Goal: Task Accomplishment & Management: Complete application form

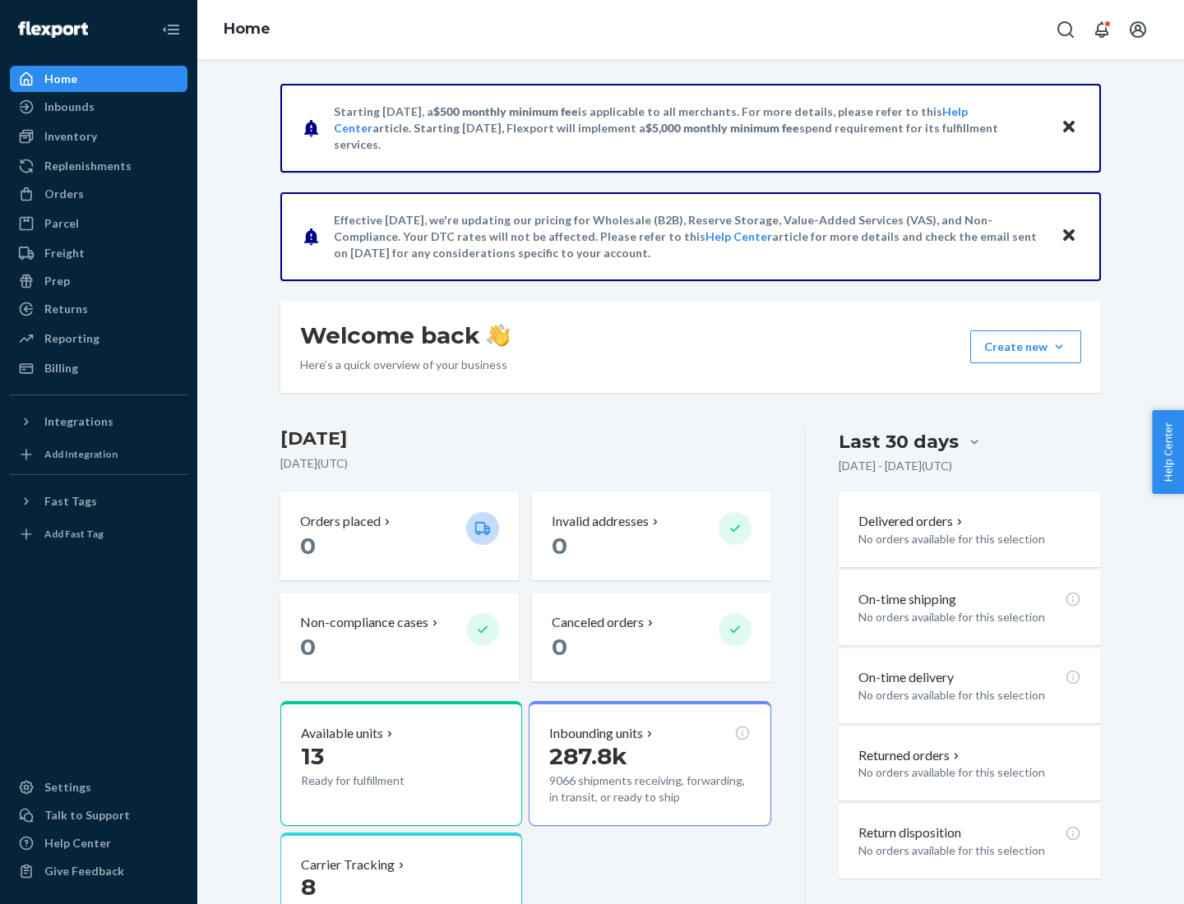
click at [1059, 347] on button "Create new Create new inbound Create new order Create new product" at bounding box center [1025, 347] width 111 height 33
click at [99, 107] on div "Inbounds" at bounding box center [99, 106] width 174 height 23
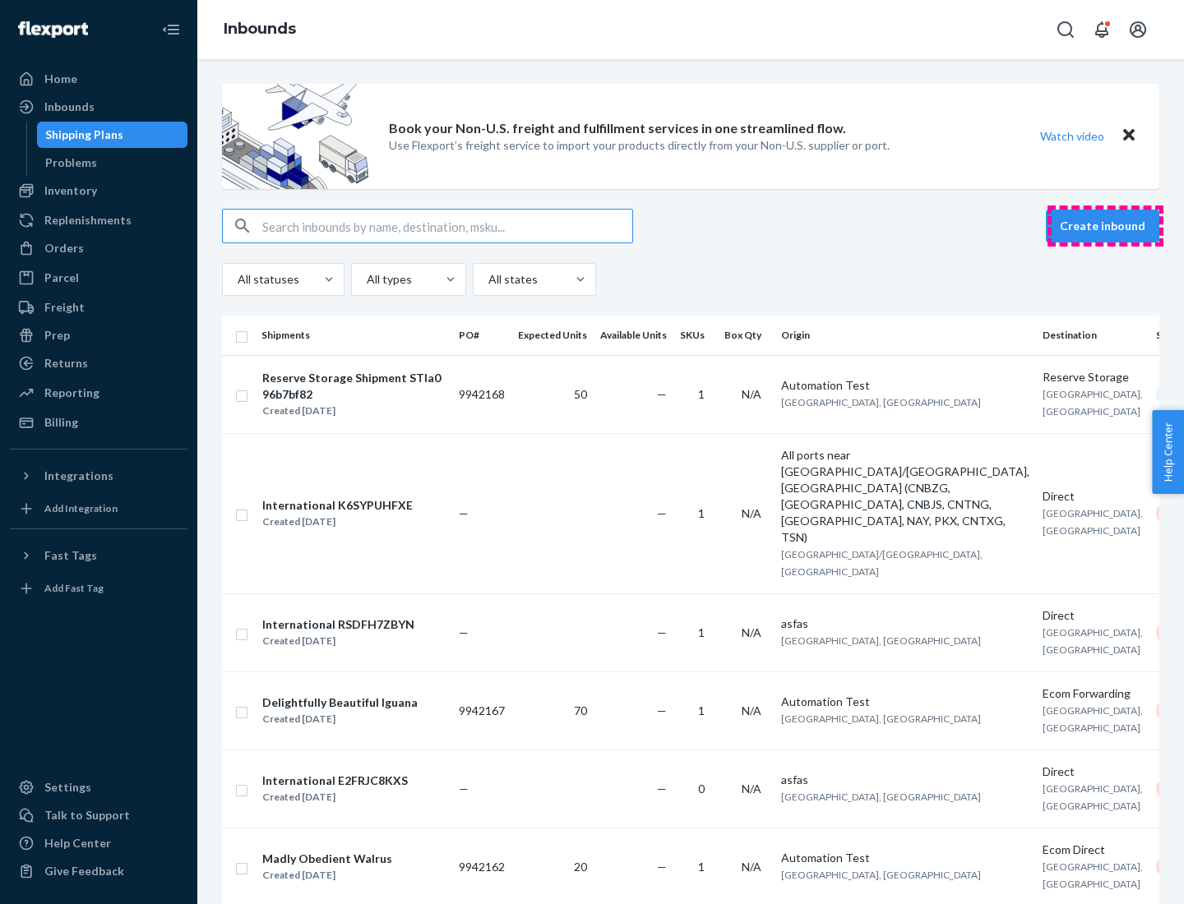
click at [1105, 226] on button "Create inbound" at bounding box center [1102, 226] width 113 height 33
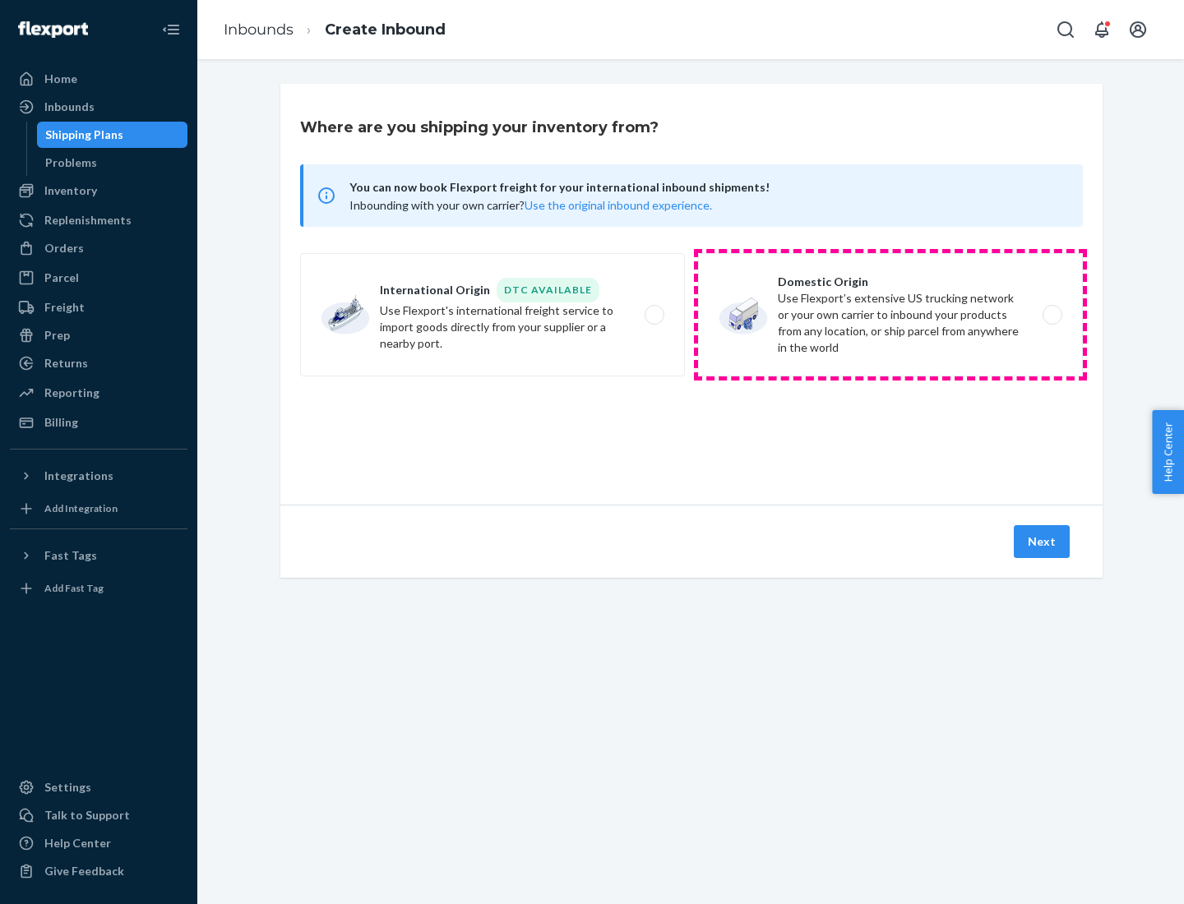
click at [890, 315] on label "Domestic Origin Use Flexport’s extensive US trucking network or your own carrie…" at bounding box center [890, 314] width 385 height 123
click at [1052, 315] on input "Domestic Origin Use Flexport’s extensive US trucking network or your own carrie…" at bounding box center [1057, 315] width 11 height 11
radio input "true"
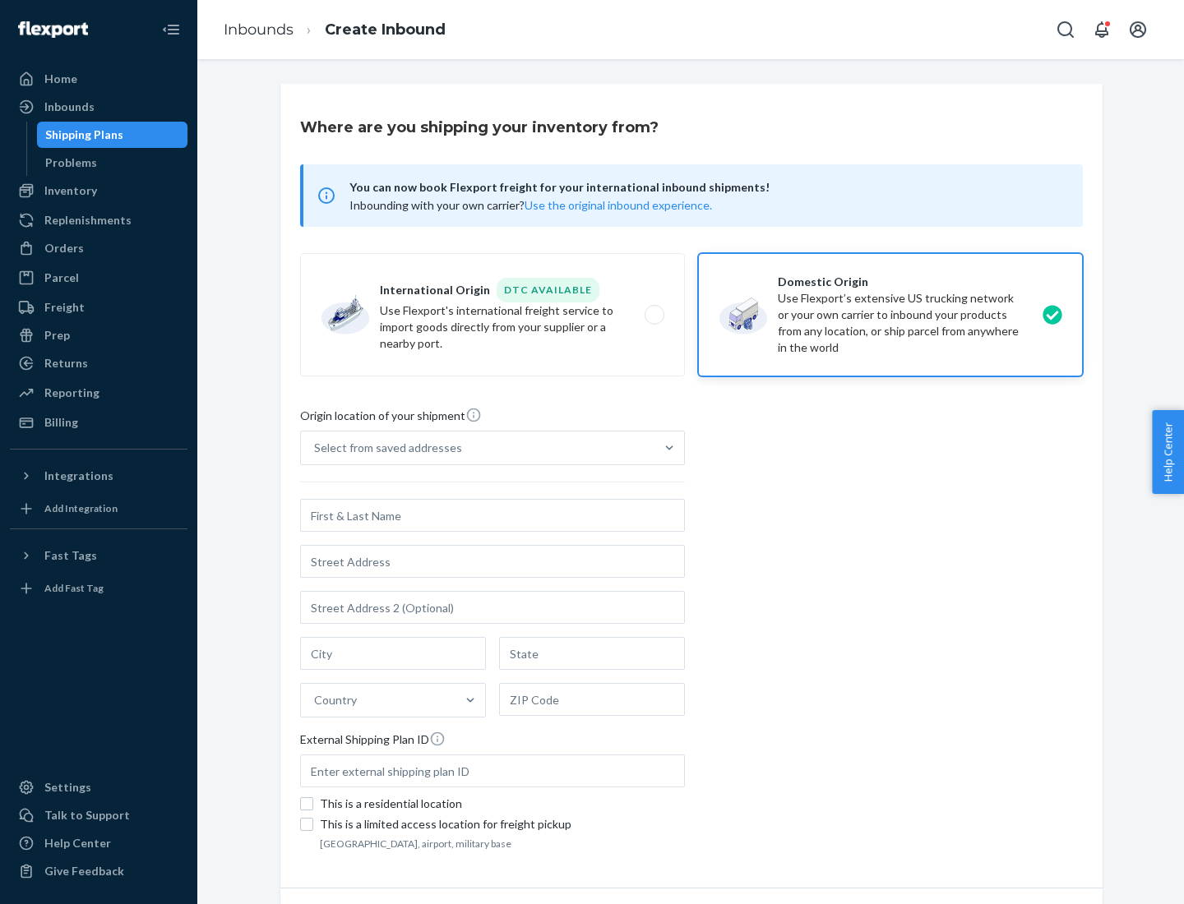
click at [384, 448] on div "Select from saved addresses" at bounding box center [388, 448] width 148 height 16
click at [316, 448] on input "Select from saved addresses" at bounding box center [315, 448] width 2 height 16
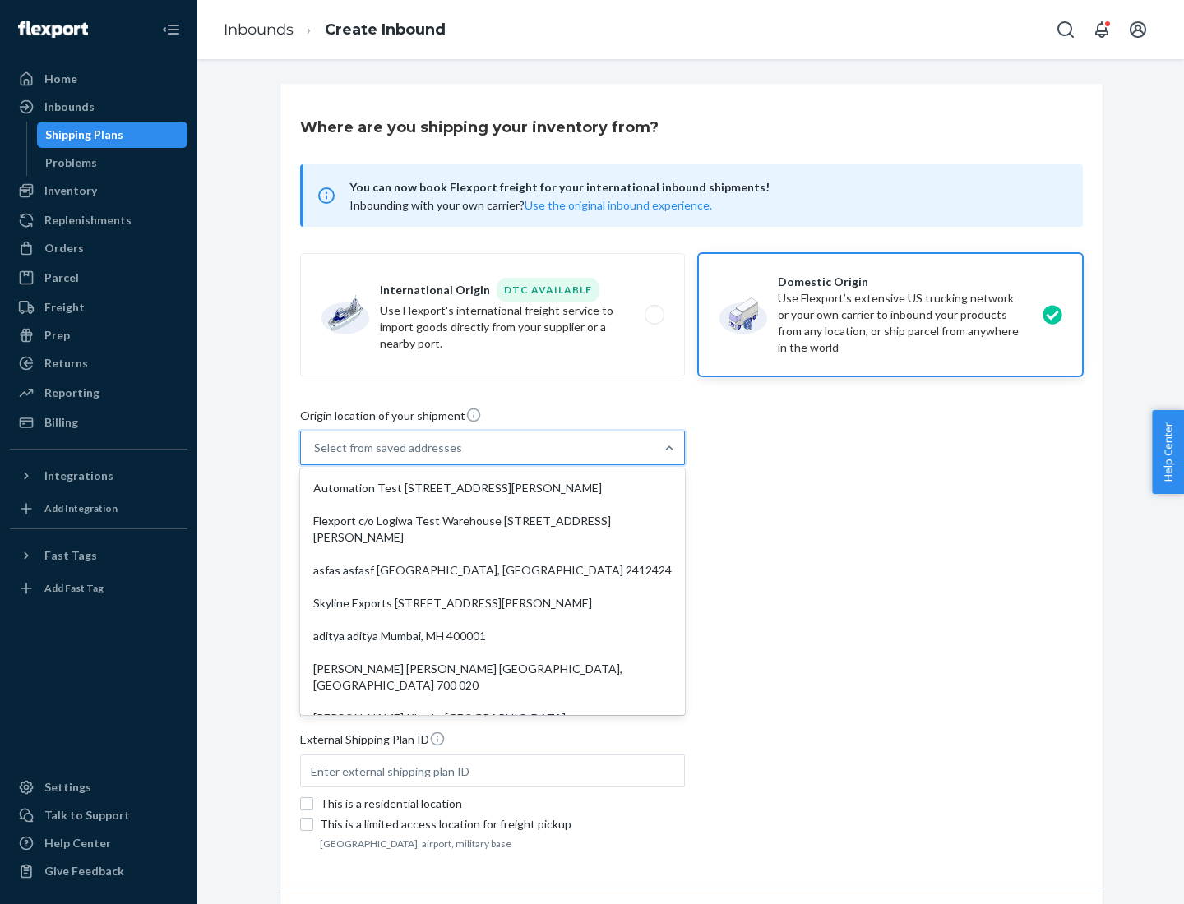
scroll to position [7, 0]
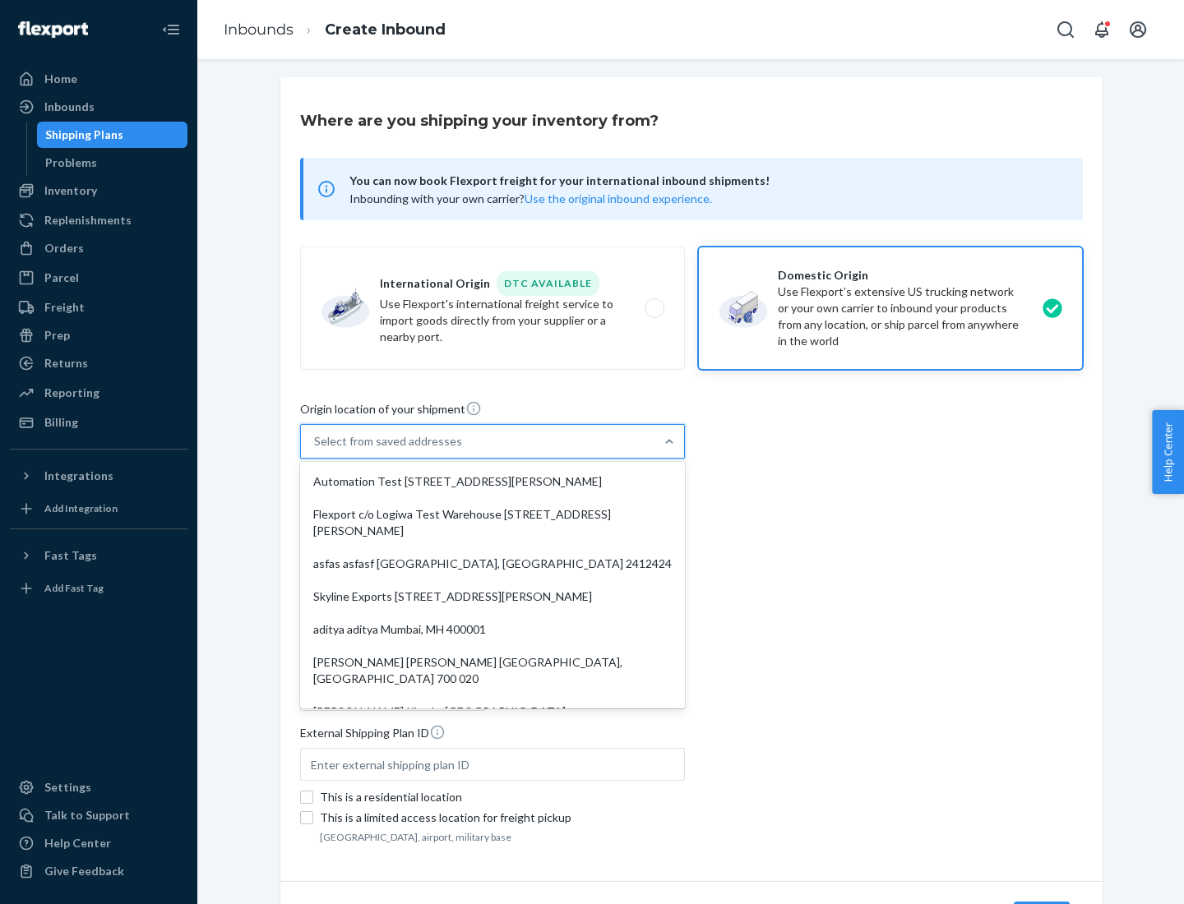
click at [493, 482] on div "Automation Test [STREET_ADDRESS][PERSON_NAME]" at bounding box center [492, 481] width 378 height 33
click at [316, 450] on input "option Automation Test [STREET_ADDRESS][PERSON_NAME]. 9 results available. Use …" at bounding box center [315, 441] width 2 height 16
type input "Automation Test"
type input "9th Floor"
type input "[GEOGRAPHIC_DATA]"
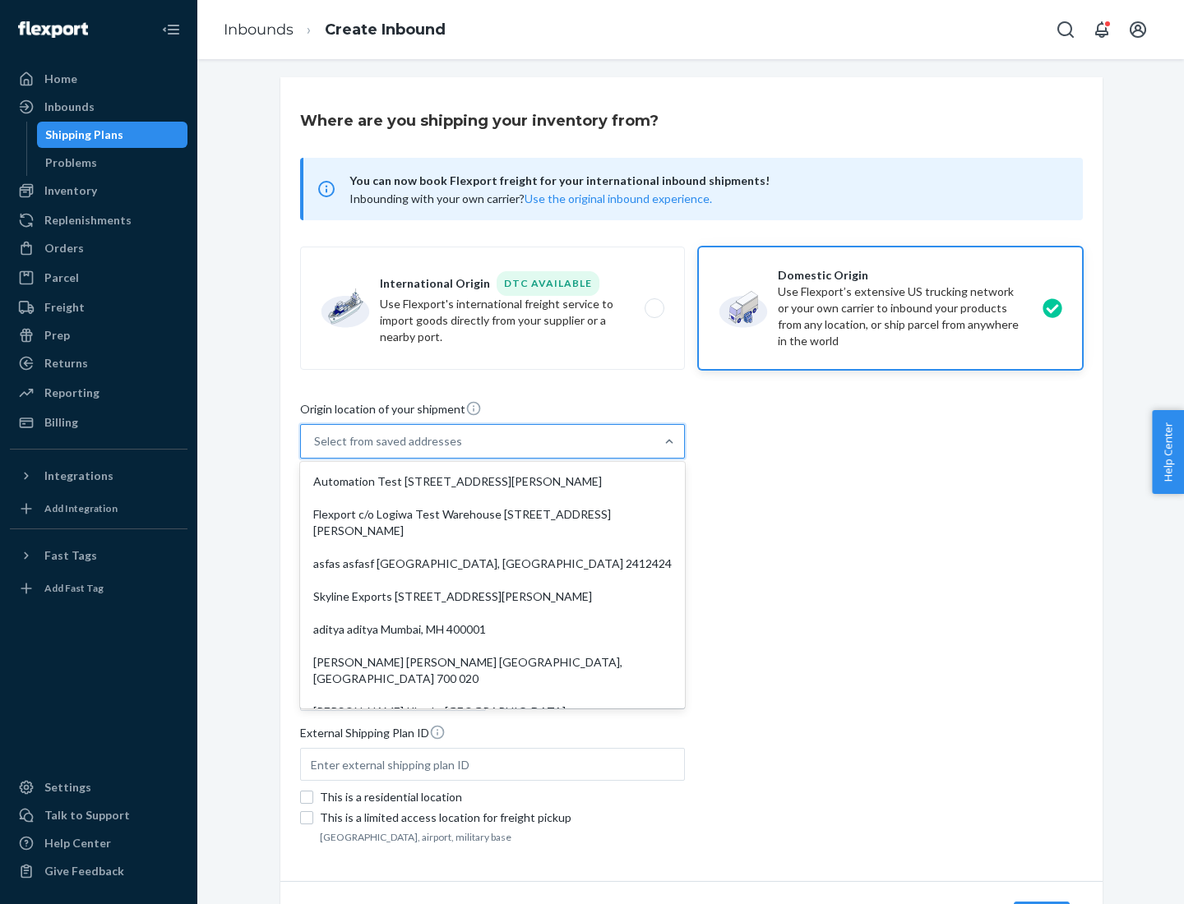
type input "CA"
type input "94104"
type input "[STREET_ADDRESS][PERSON_NAME]"
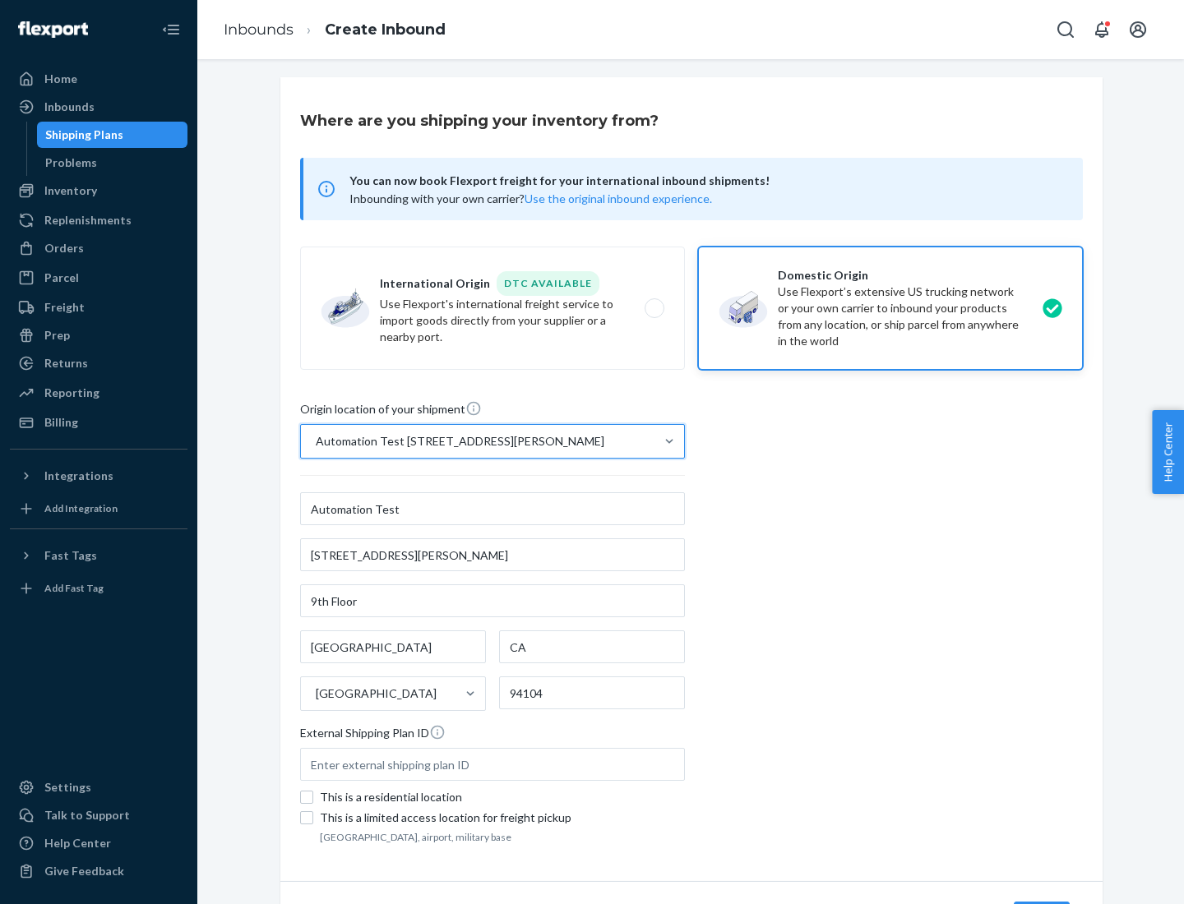
scroll to position [96, 0]
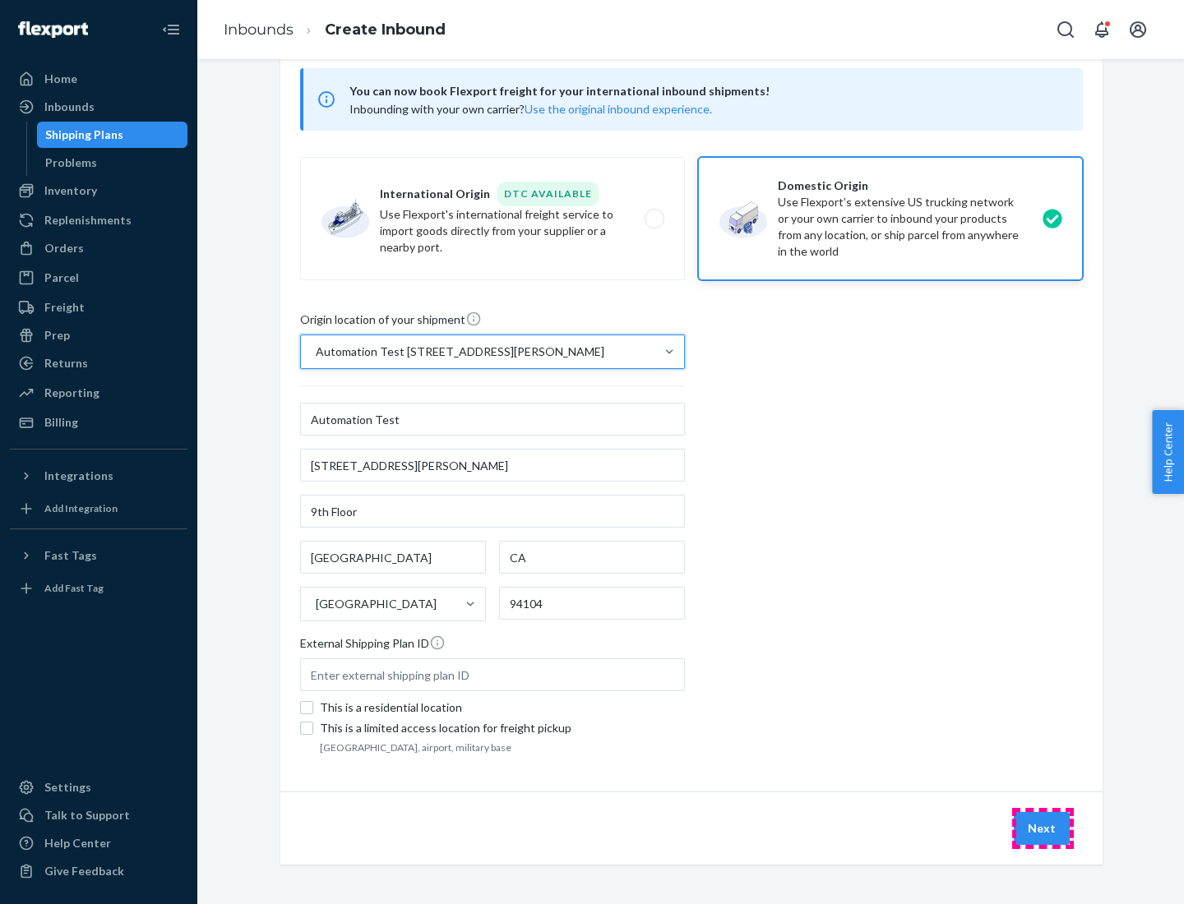
click at [1043, 829] on button "Next" at bounding box center [1042, 828] width 56 height 33
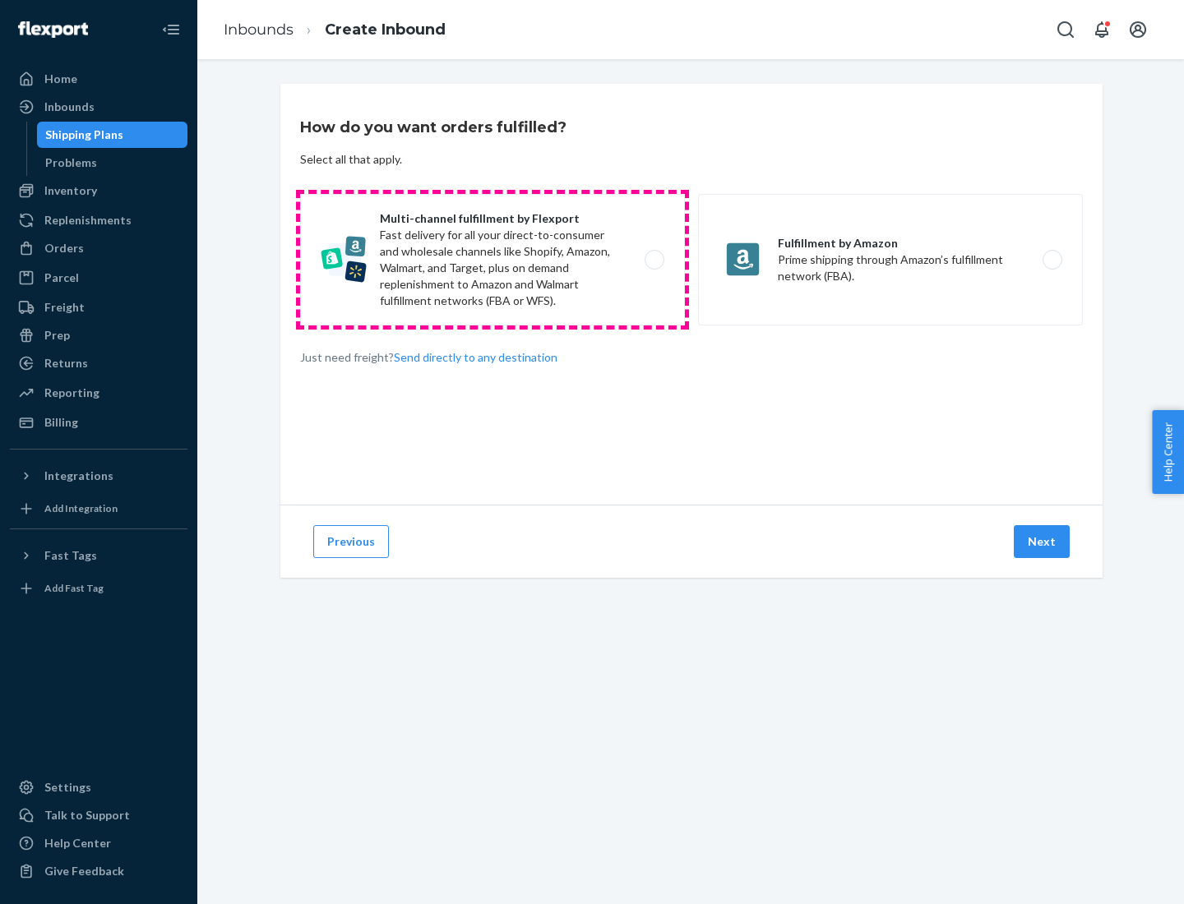
click at [493, 260] on label "Multi-channel fulfillment by Flexport Fast delivery for all your direct-to-cons…" at bounding box center [492, 260] width 385 height 132
click at [654, 260] on input "Multi-channel fulfillment by Flexport Fast delivery for all your direct-to-cons…" at bounding box center [659, 260] width 11 height 11
radio input "true"
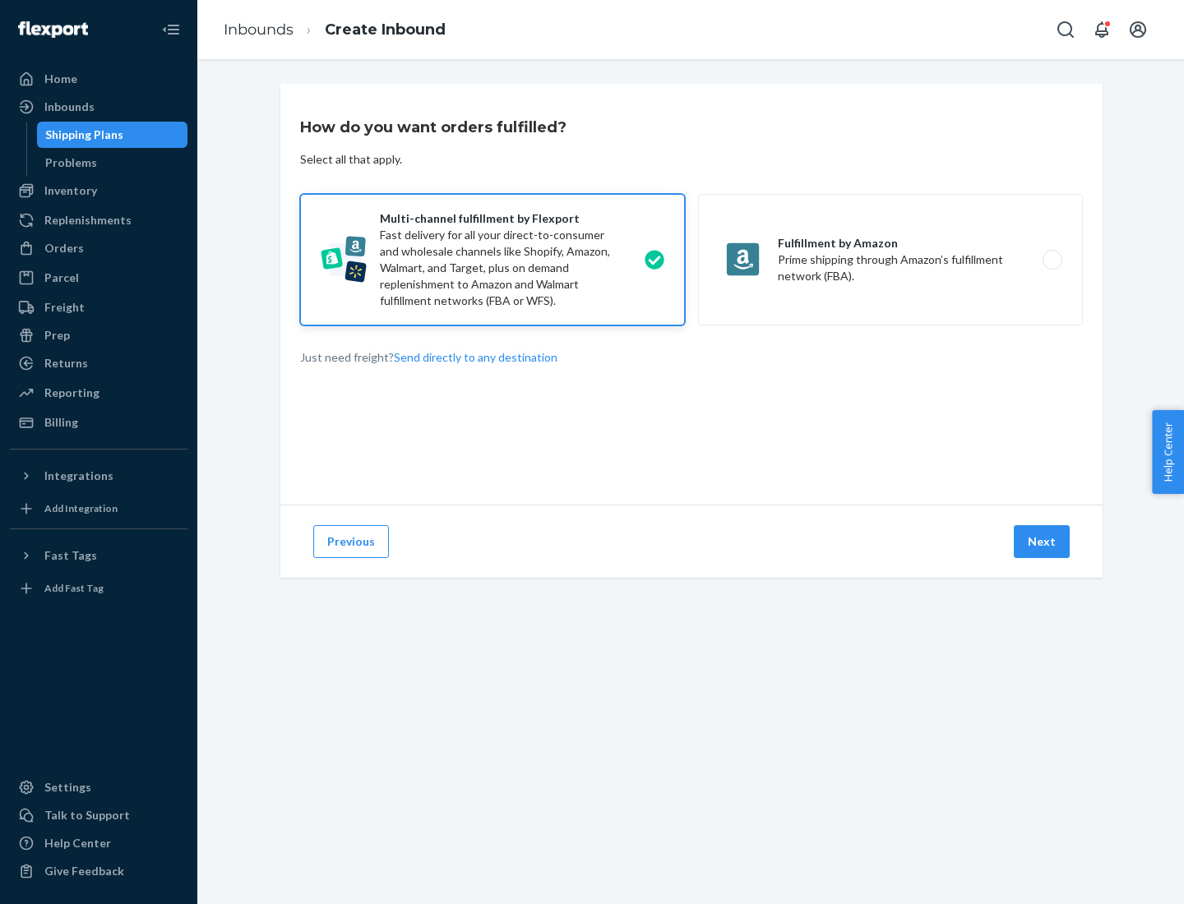
click at [1043, 542] on button "Next" at bounding box center [1042, 541] width 56 height 33
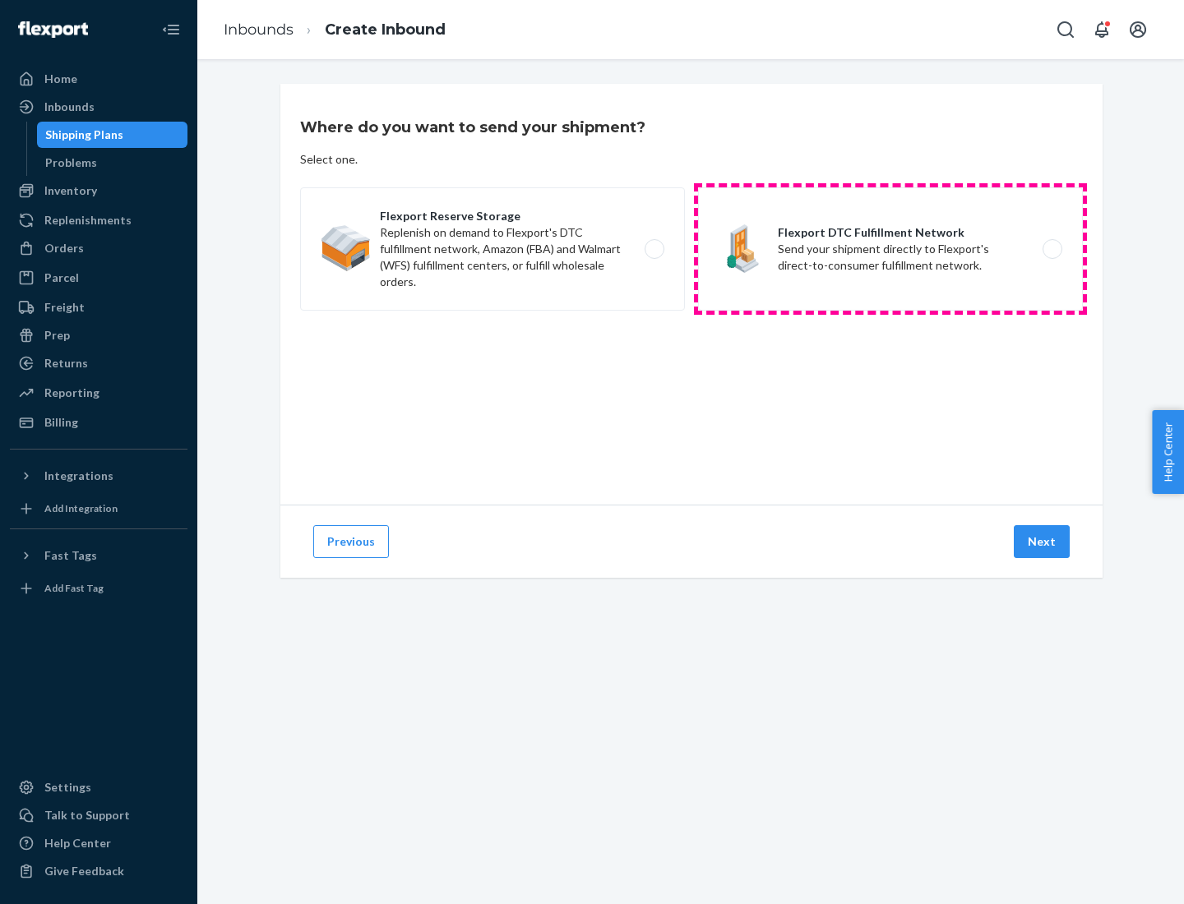
click at [890, 249] on label "Flexport DTC Fulfillment Network Send your shipment directly to Flexport's dire…" at bounding box center [890, 248] width 385 height 123
click at [1052, 249] on input "Flexport DTC Fulfillment Network Send your shipment directly to Flexport's dire…" at bounding box center [1057, 249] width 11 height 11
radio input "true"
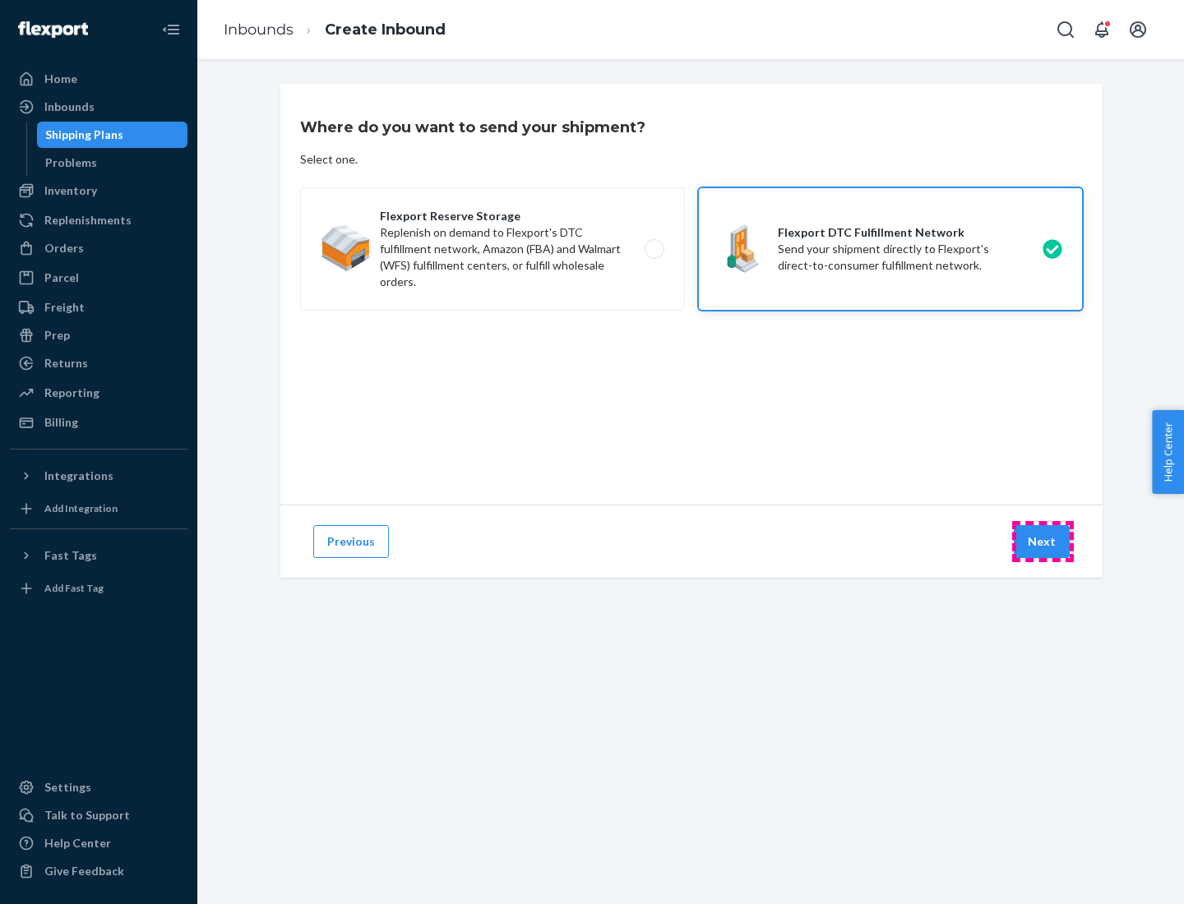
click at [1043, 542] on button "Next" at bounding box center [1042, 541] width 56 height 33
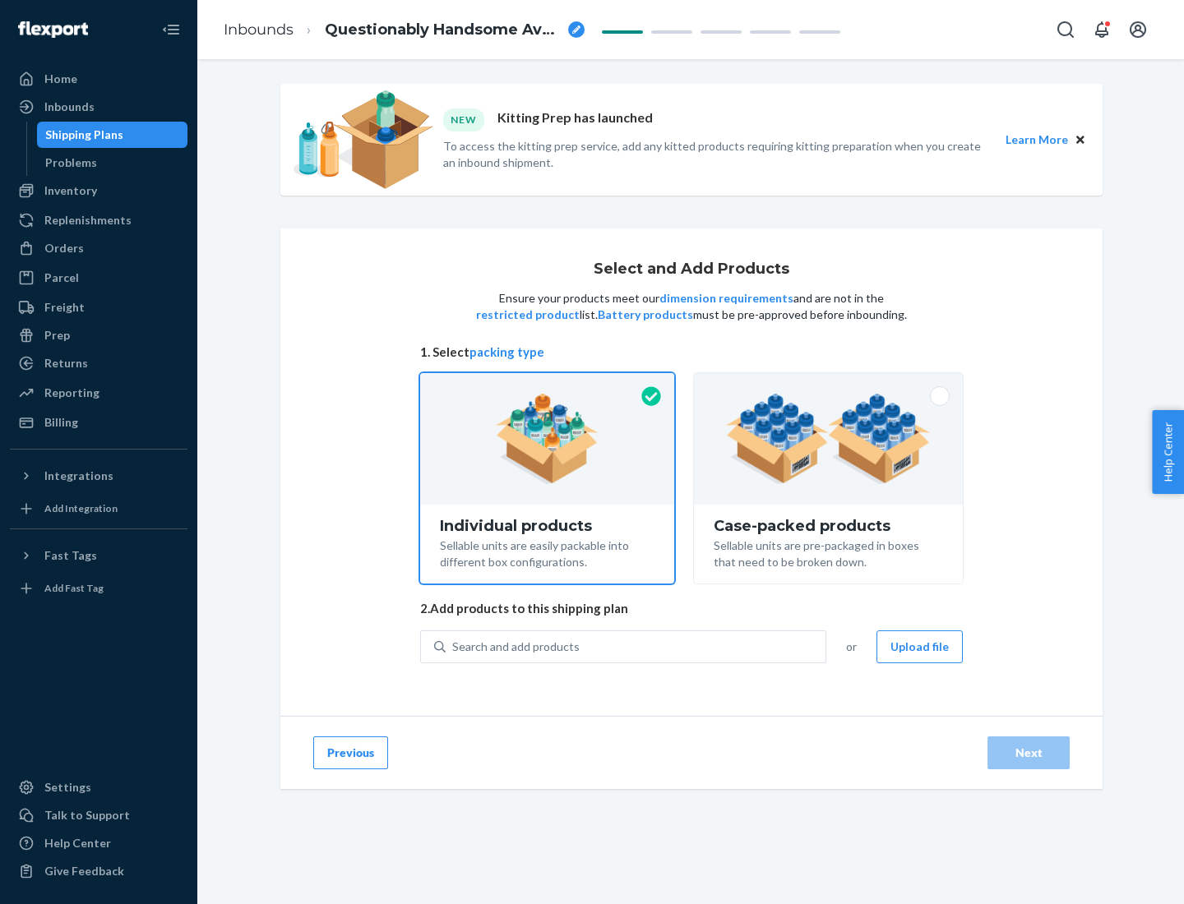
click at [829, 439] on img at bounding box center [828, 439] width 205 height 90
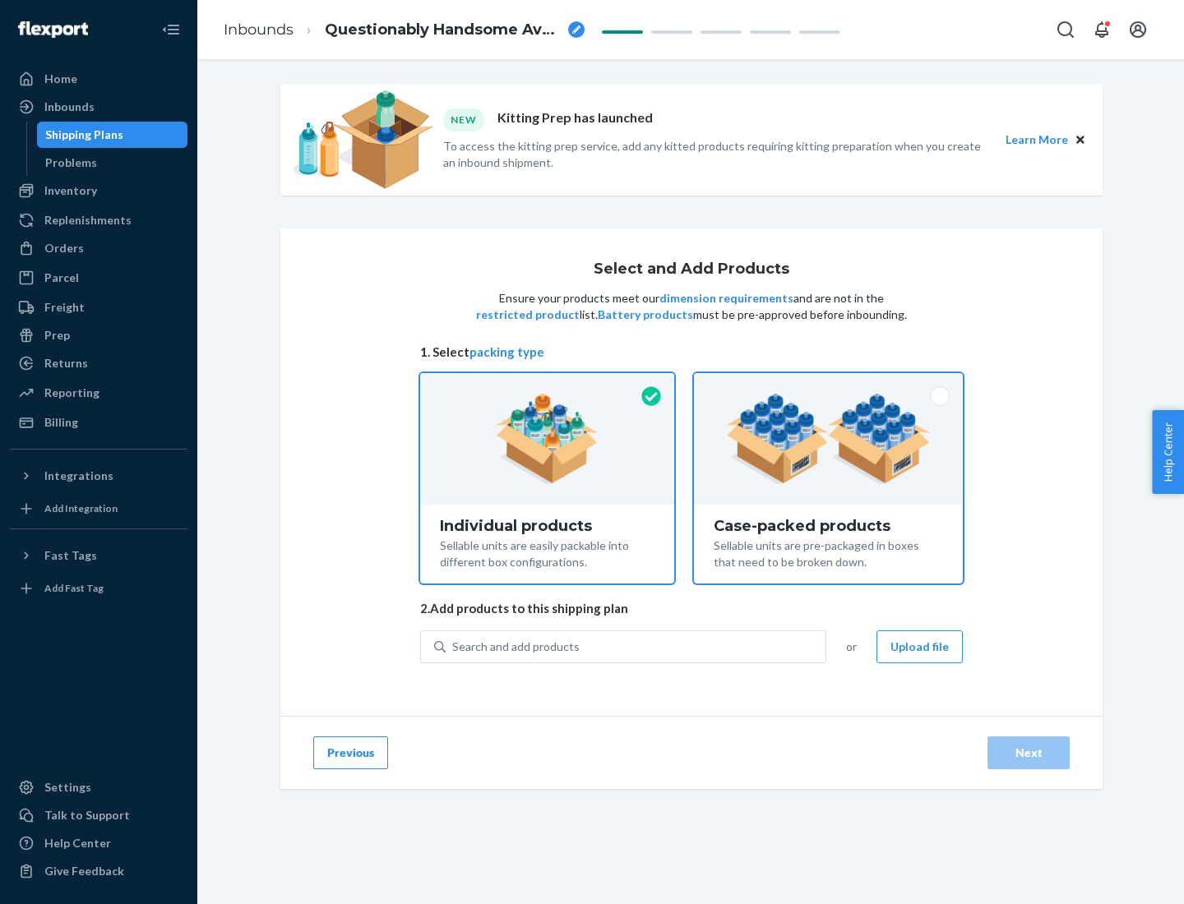
click at [829, 384] on input "Case-packed products Sellable units are pre-packaged in boxes that need to be b…" at bounding box center [828, 378] width 11 height 11
radio input "true"
radio input "false"
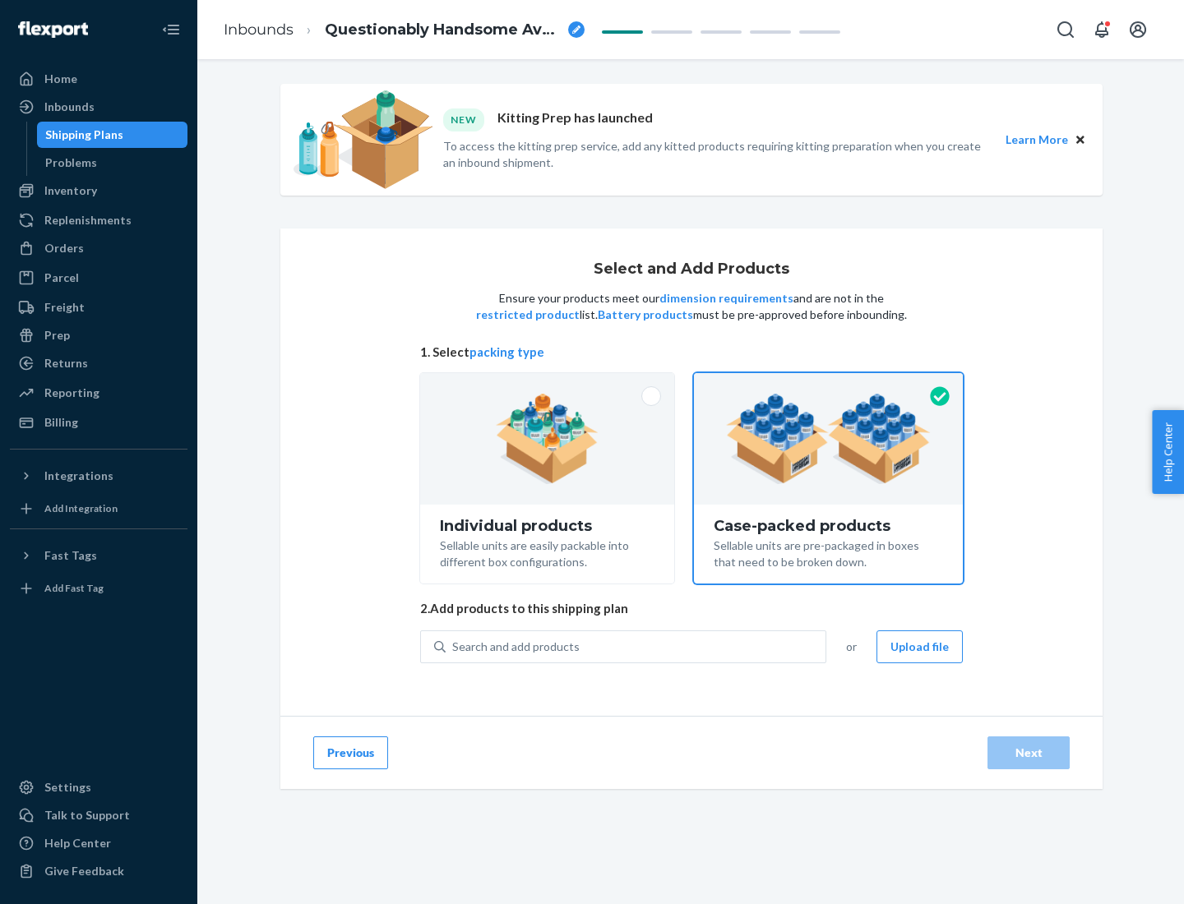
click at [636, 646] on div "Search and add products" at bounding box center [636, 647] width 380 height 30
click at [454, 646] on input "Search and add products" at bounding box center [453, 647] width 2 height 16
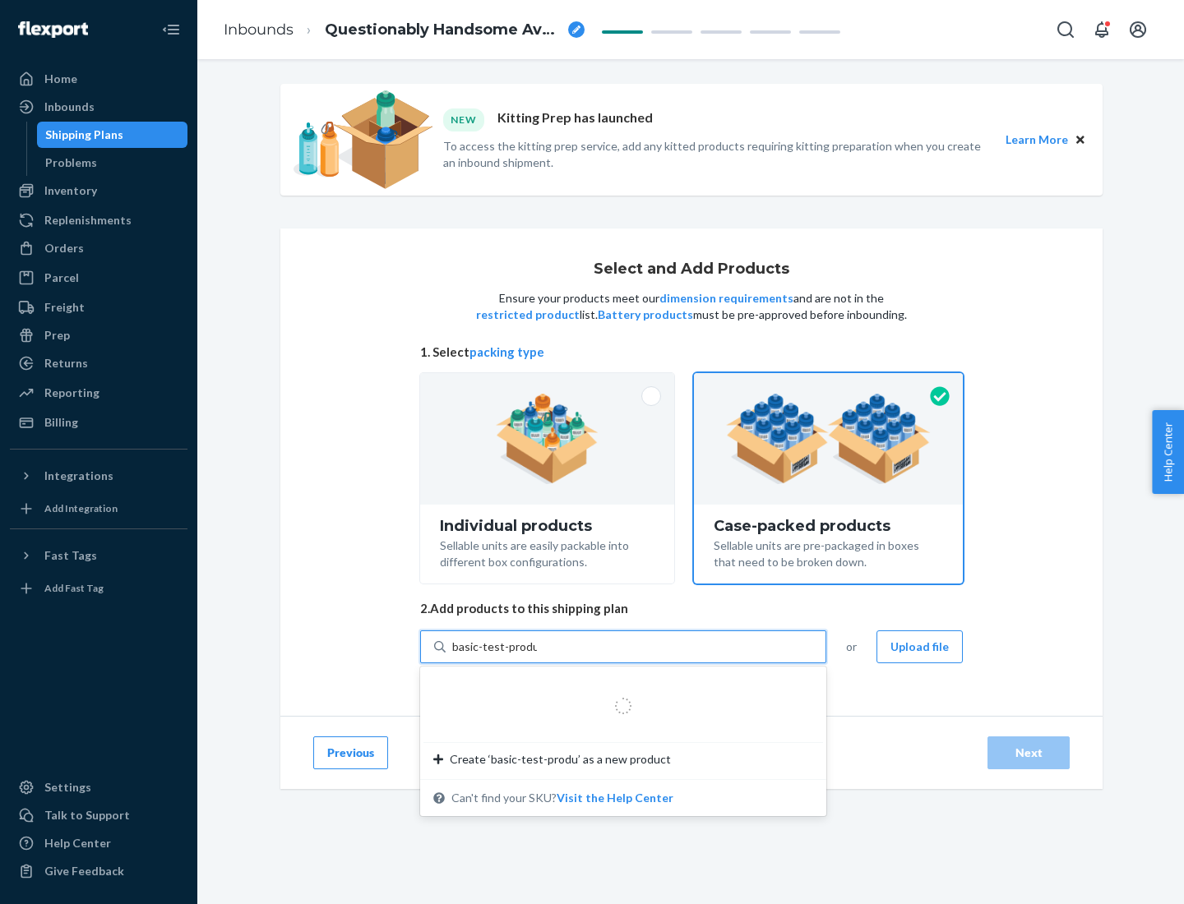
type input "basic-test-product-1"
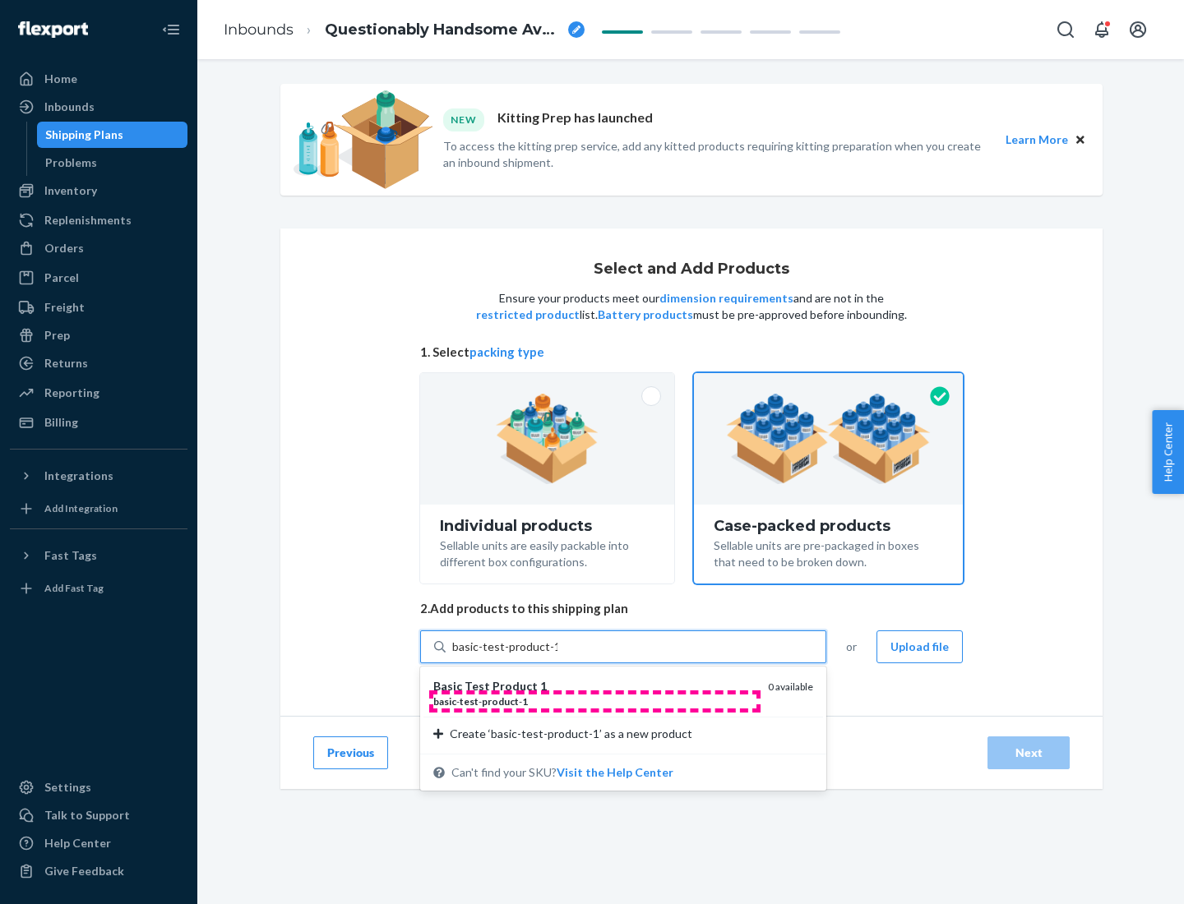
click at [594, 701] on div "basic - test - product - 1" at bounding box center [593, 702] width 321 height 14
click at [557, 655] on input "basic-test-product-1" at bounding box center [504, 647] width 105 height 16
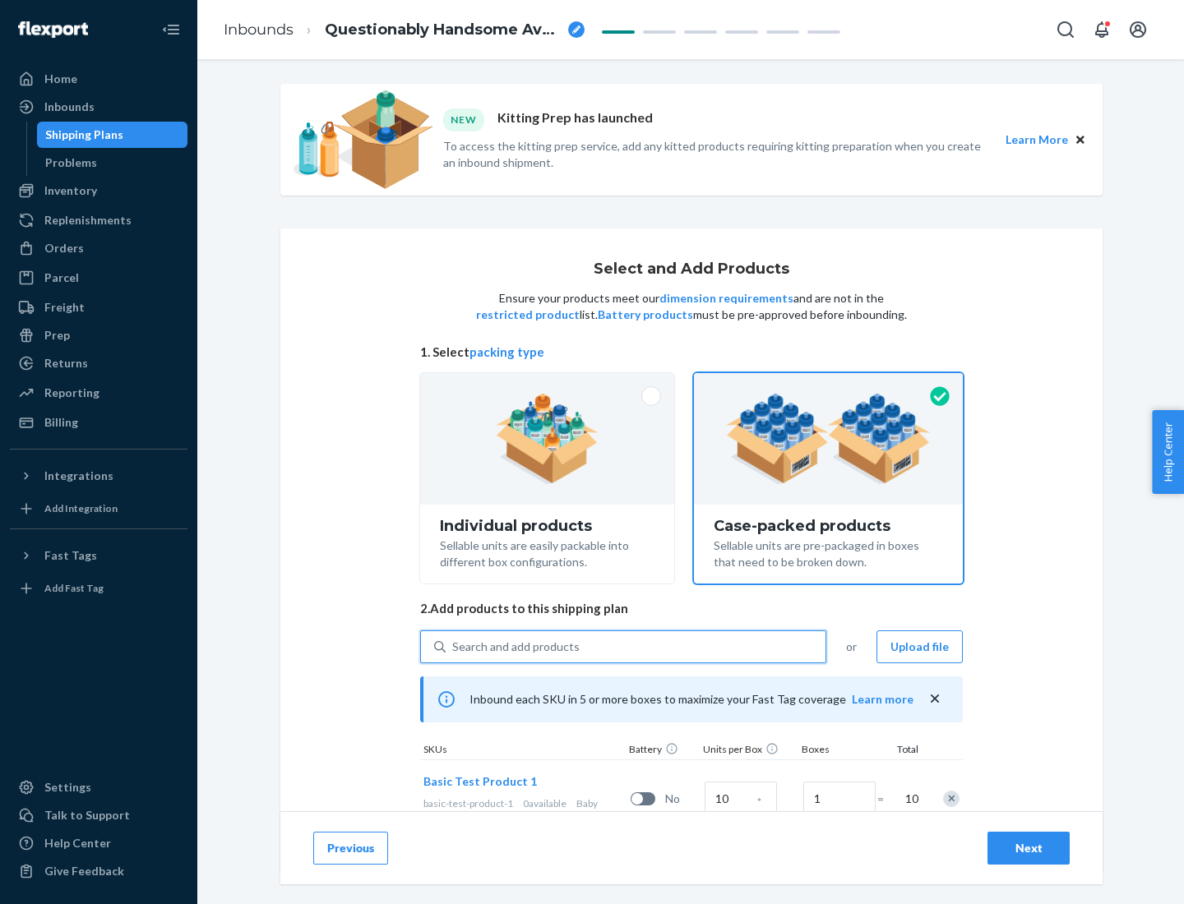
scroll to position [59, 0]
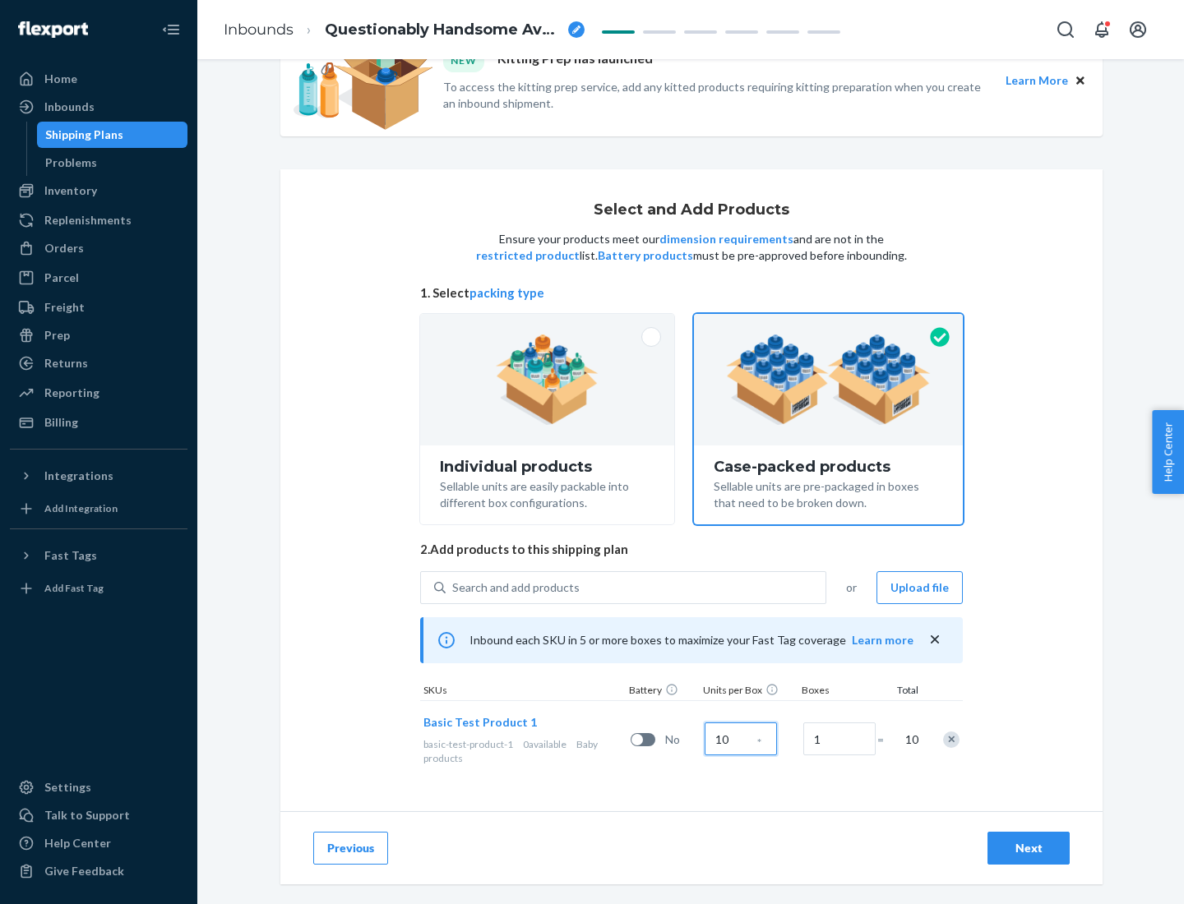
type input "10"
type input "7"
click at [1029, 849] on div "Next" at bounding box center [1028, 848] width 54 height 16
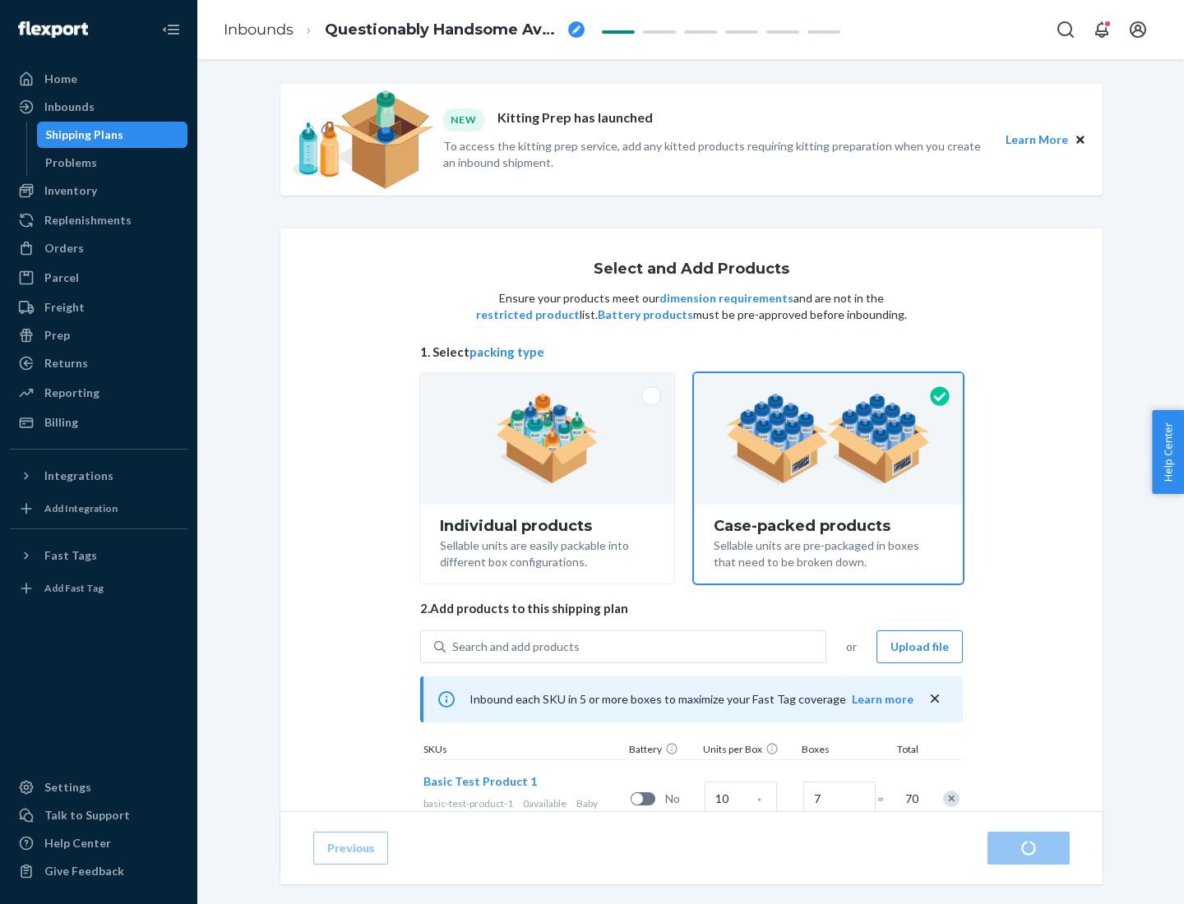
radio input "true"
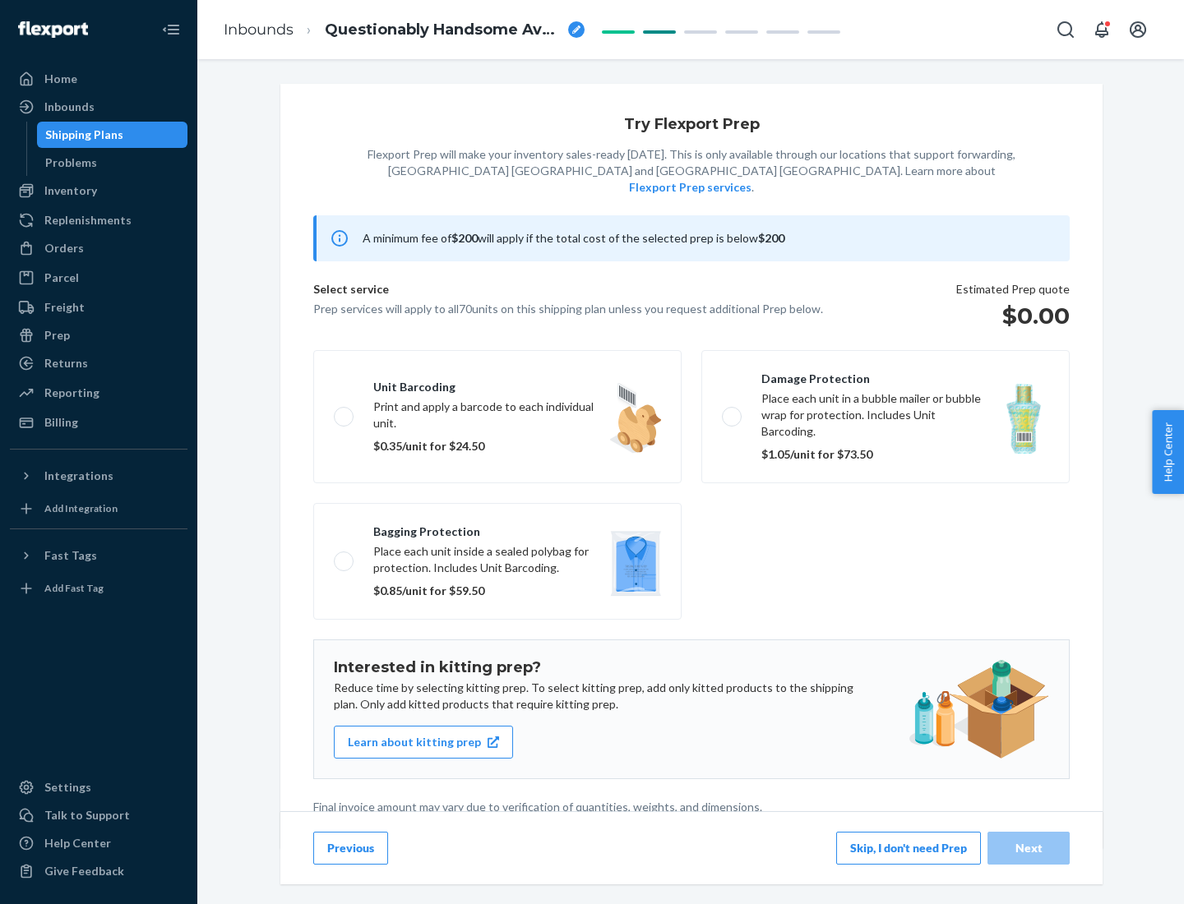
scroll to position [4, 0]
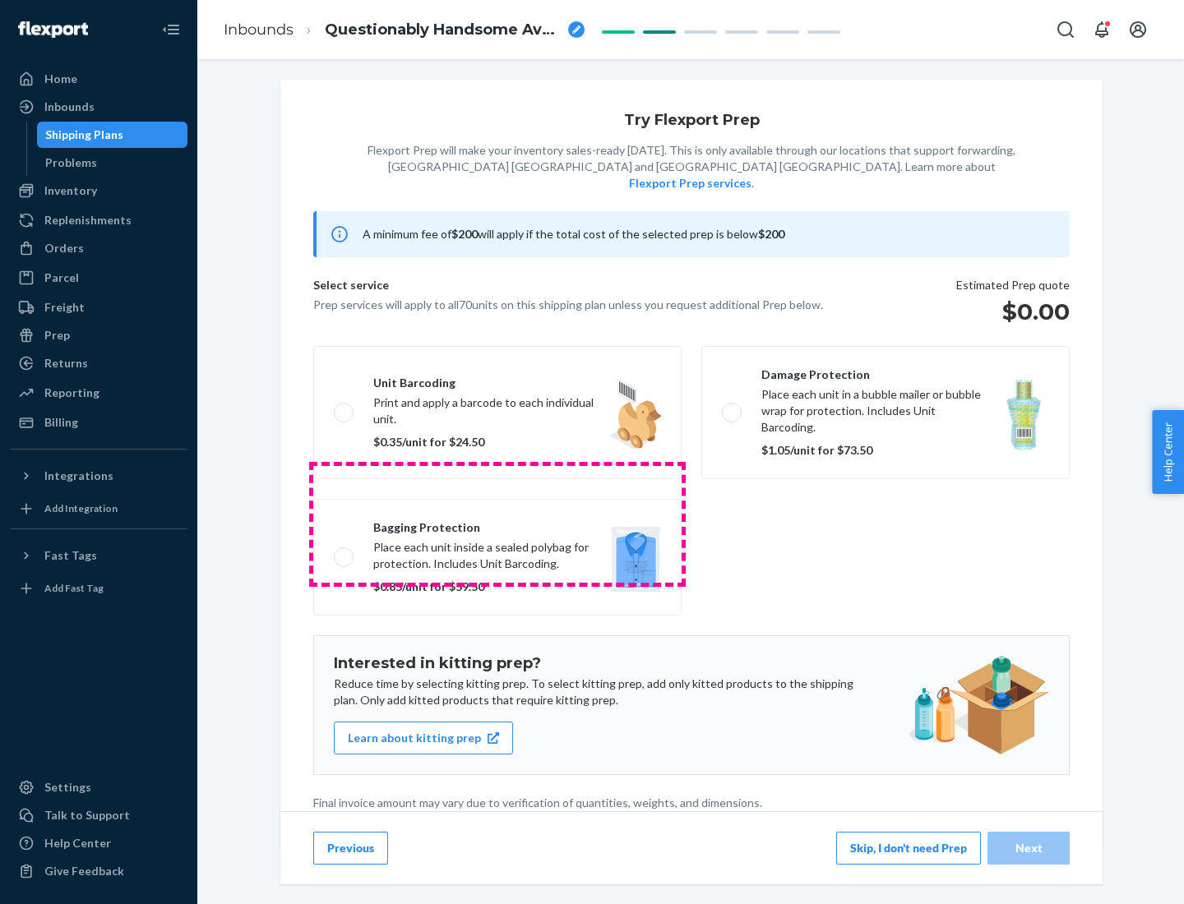
click at [497, 524] on label "Bagging protection Place each unit inside a sealed polybag for protection. Incl…" at bounding box center [497, 557] width 368 height 117
click at [345, 552] on input "Bagging protection Place each unit inside a sealed polybag for protection. Incl…" at bounding box center [339, 557] width 11 height 11
checkbox input "true"
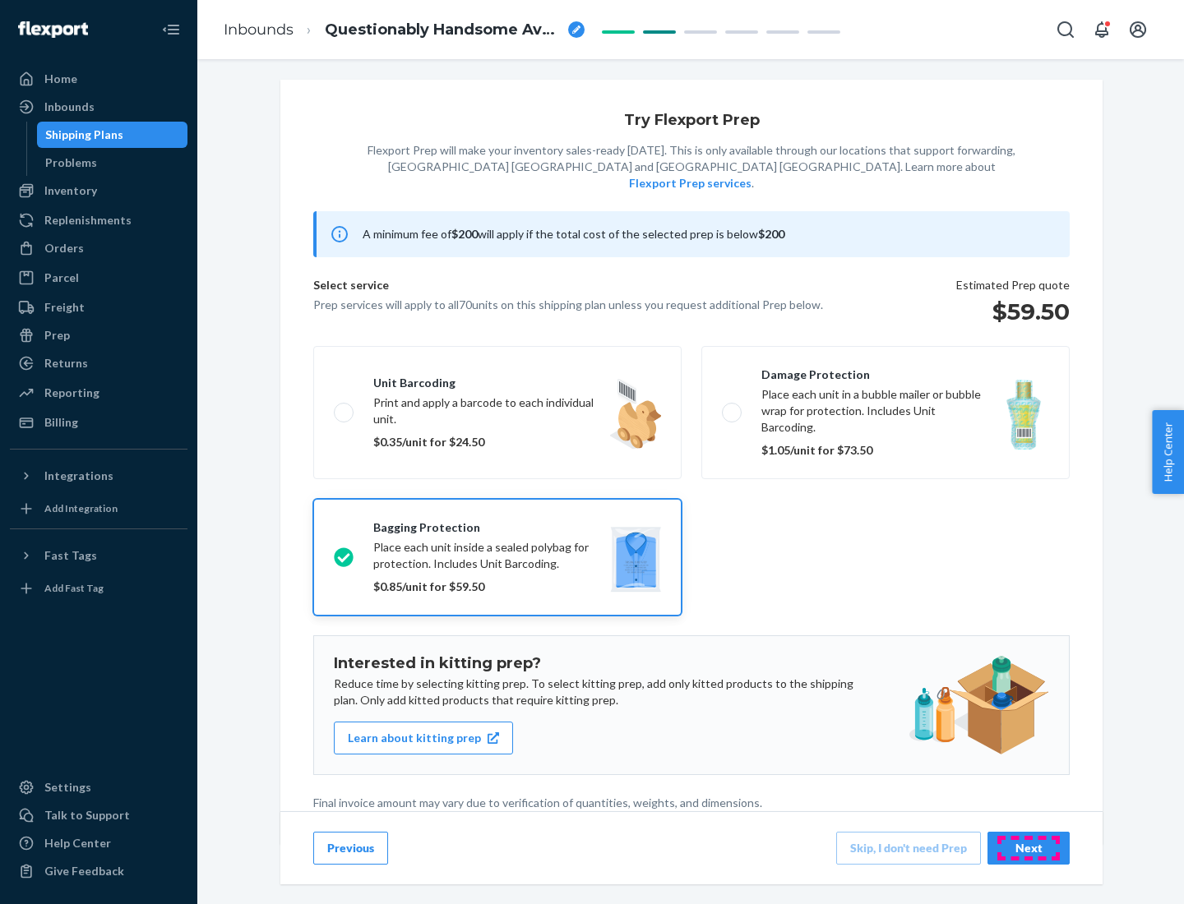
click at [1029, 848] on div "Next" at bounding box center [1028, 848] width 54 height 16
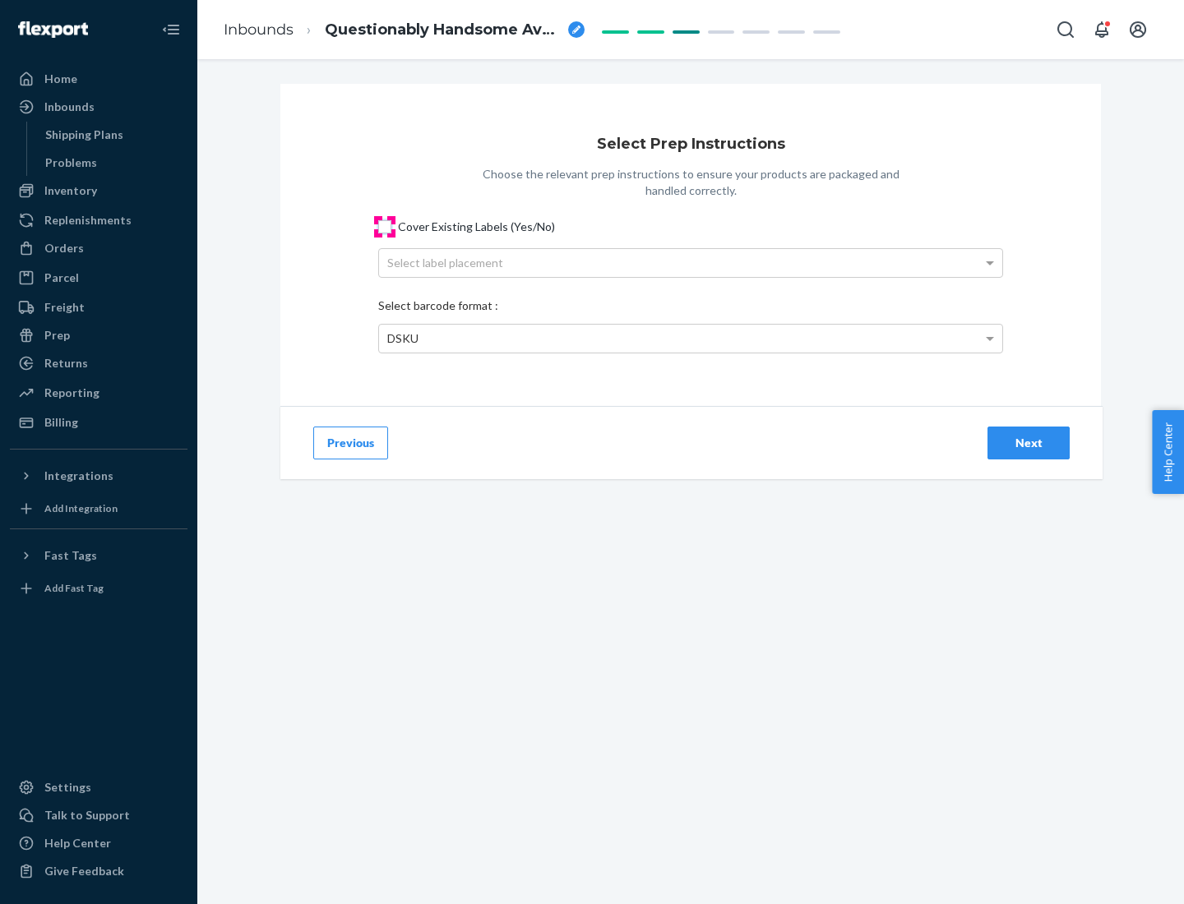
click at [385, 226] on input "Cover Existing Labels (Yes/No)" at bounding box center [384, 226] width 13 height 13
checkbox input "true"
click at [691, 262] on div "Select label placement" at bounding box center [690, 263] width 623 height 28
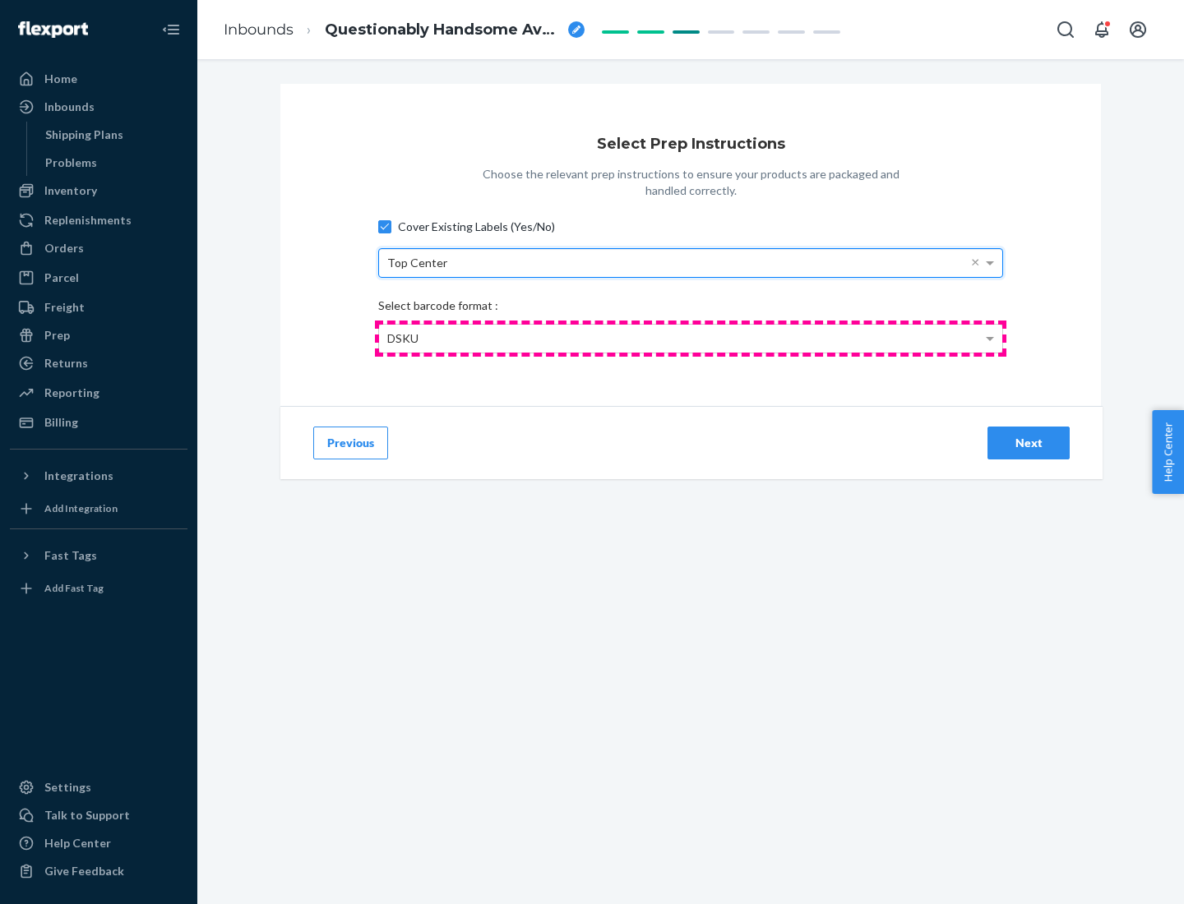
click at [691, 338] on div "DSKU" at bounding box center [690, 339] width 623 height 28
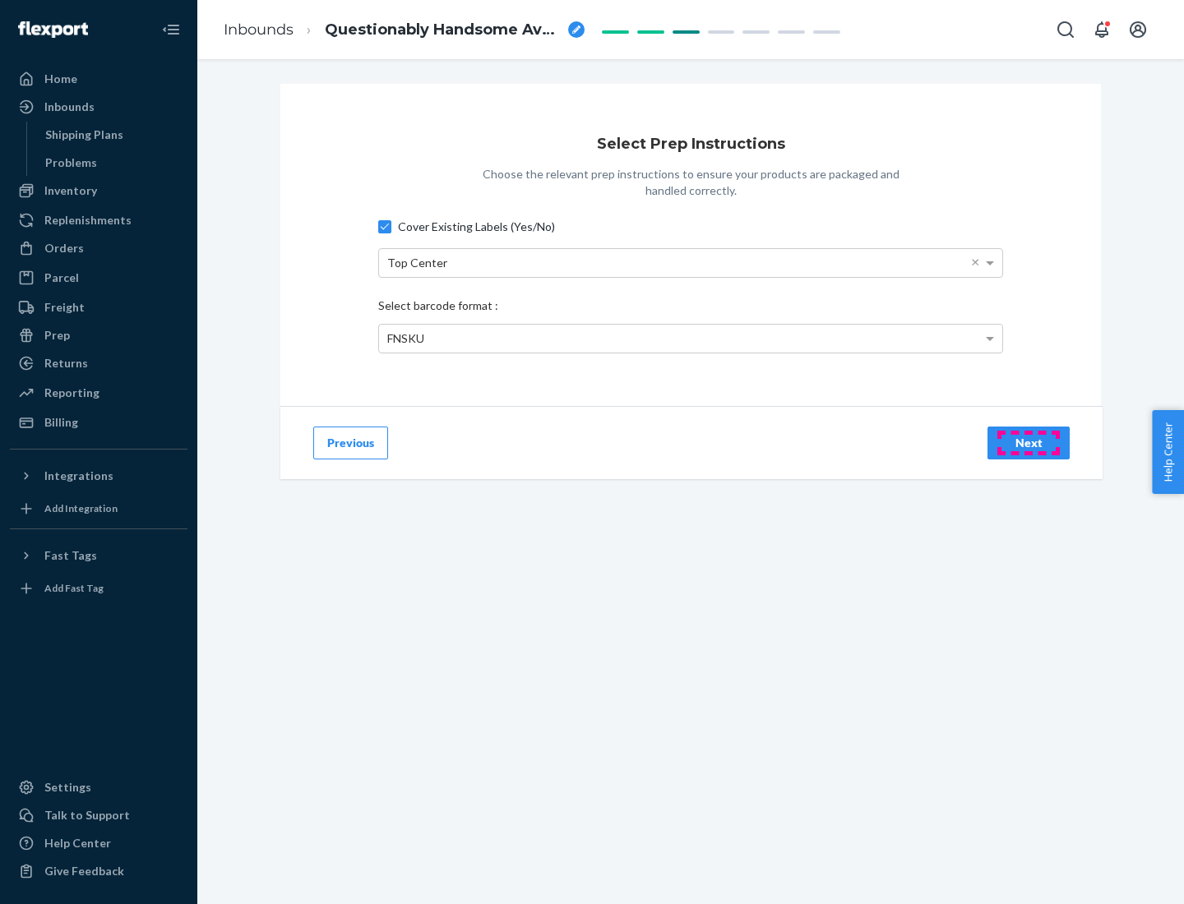
click at [1029, 442] on div "Next" at bounding box center [1028, 443] width 54 height 16
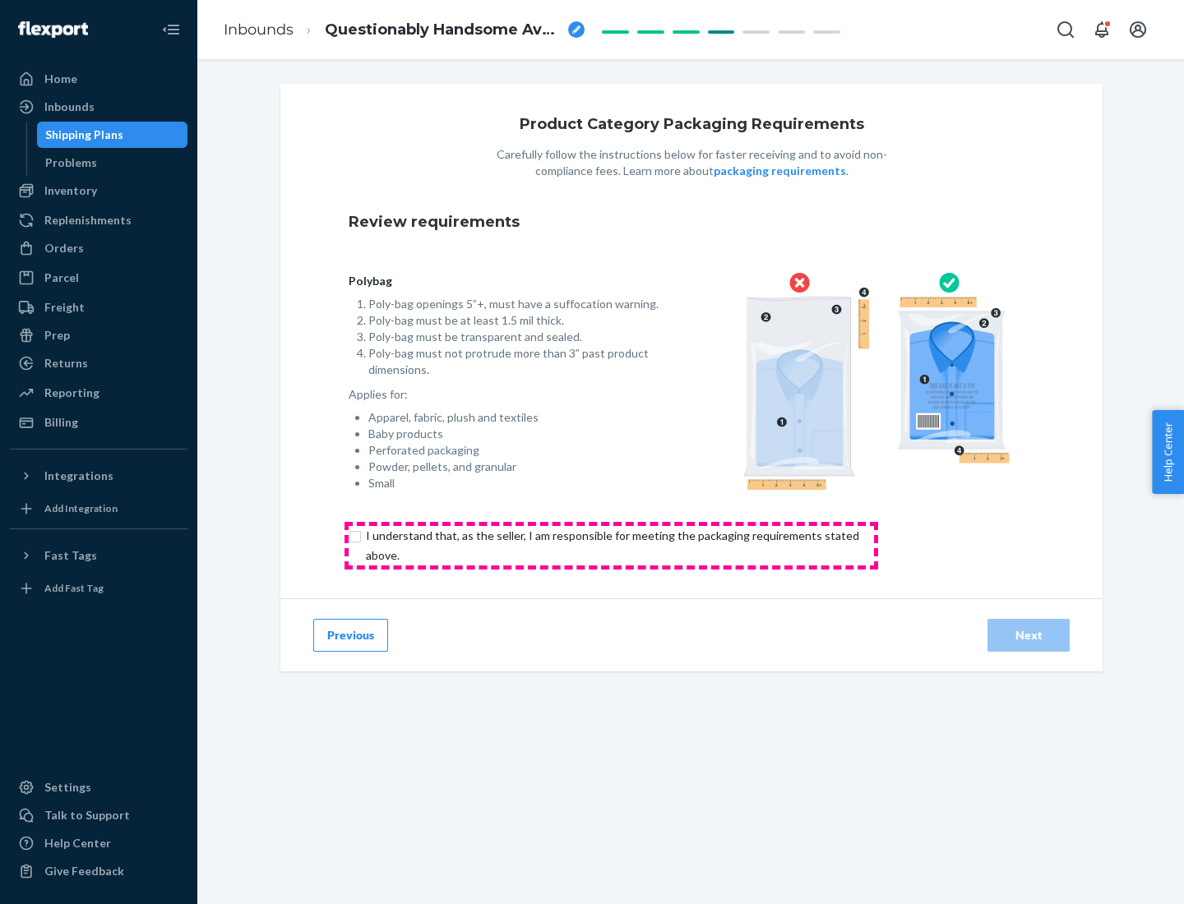
click at [611, 545] on input "checkbox" at bounding box center [622, 545] width 547 height 39
checkbox input "true"
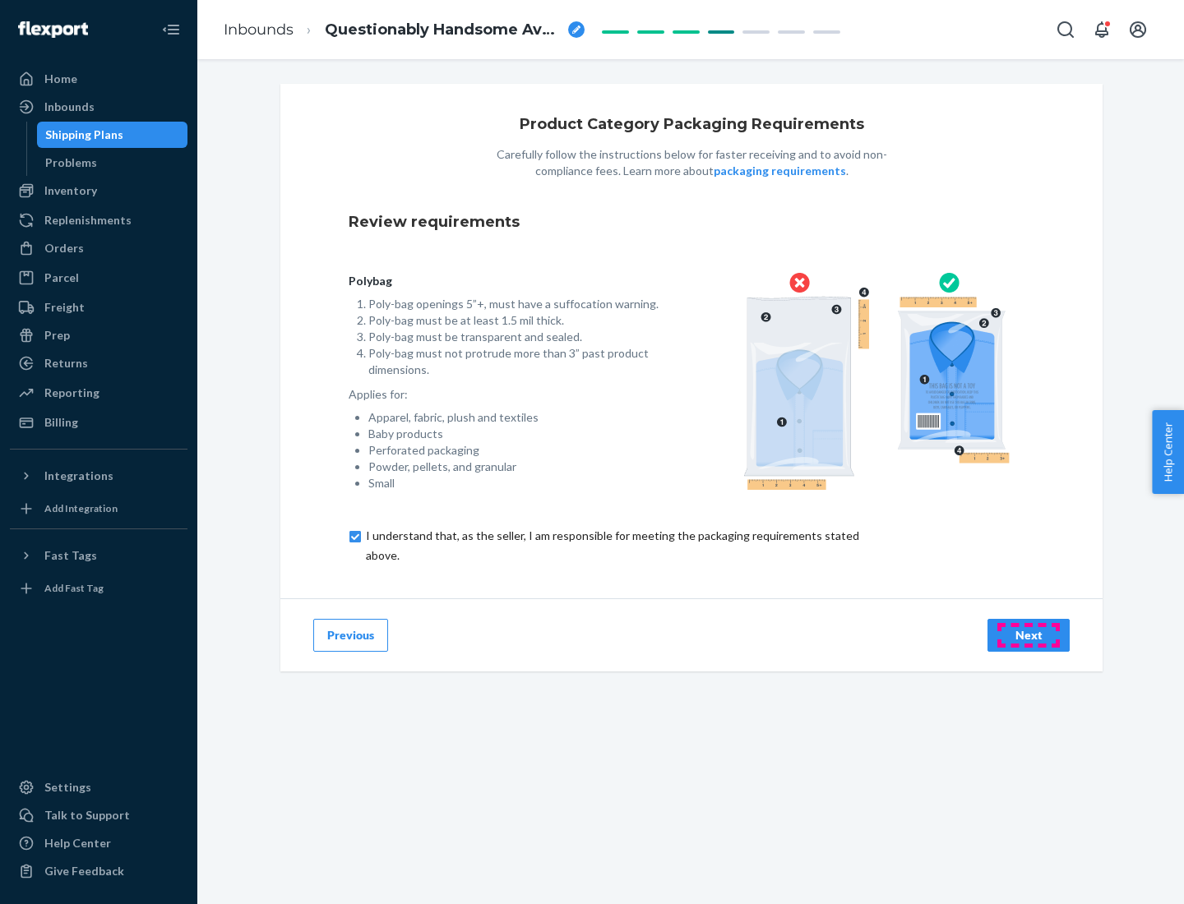
click at [1029, 635] on div "Next" at bounding box center [1028, 635] width 54 height 16
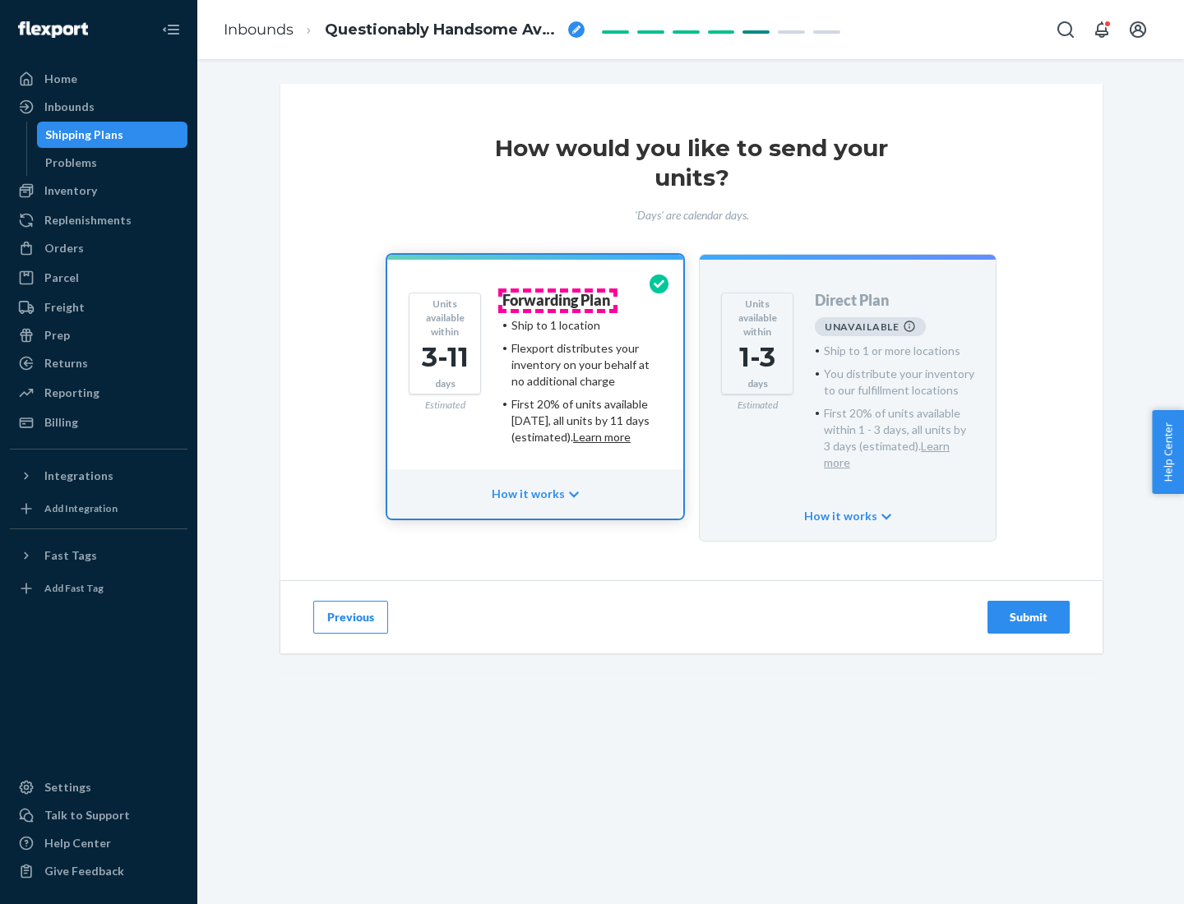
click at [557, 300] on h4 "Forwarding Plan" at bounding box center [556, 301] width 108 height 16
click at [1029, 609] on div "Submit" at bounding box center [1028, 617] width 54 height 16
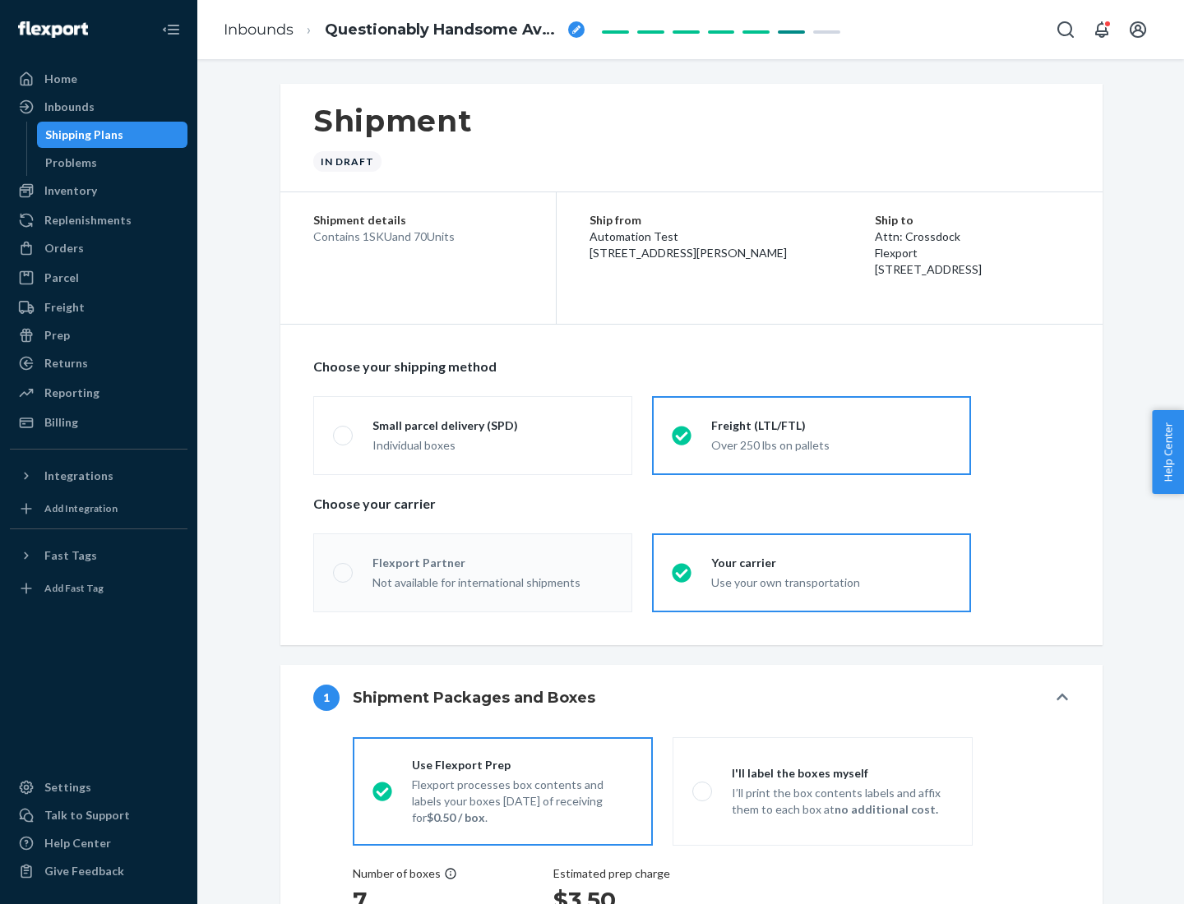
radio input "true"
radio input "false"
radio input "true"
radio input "false"
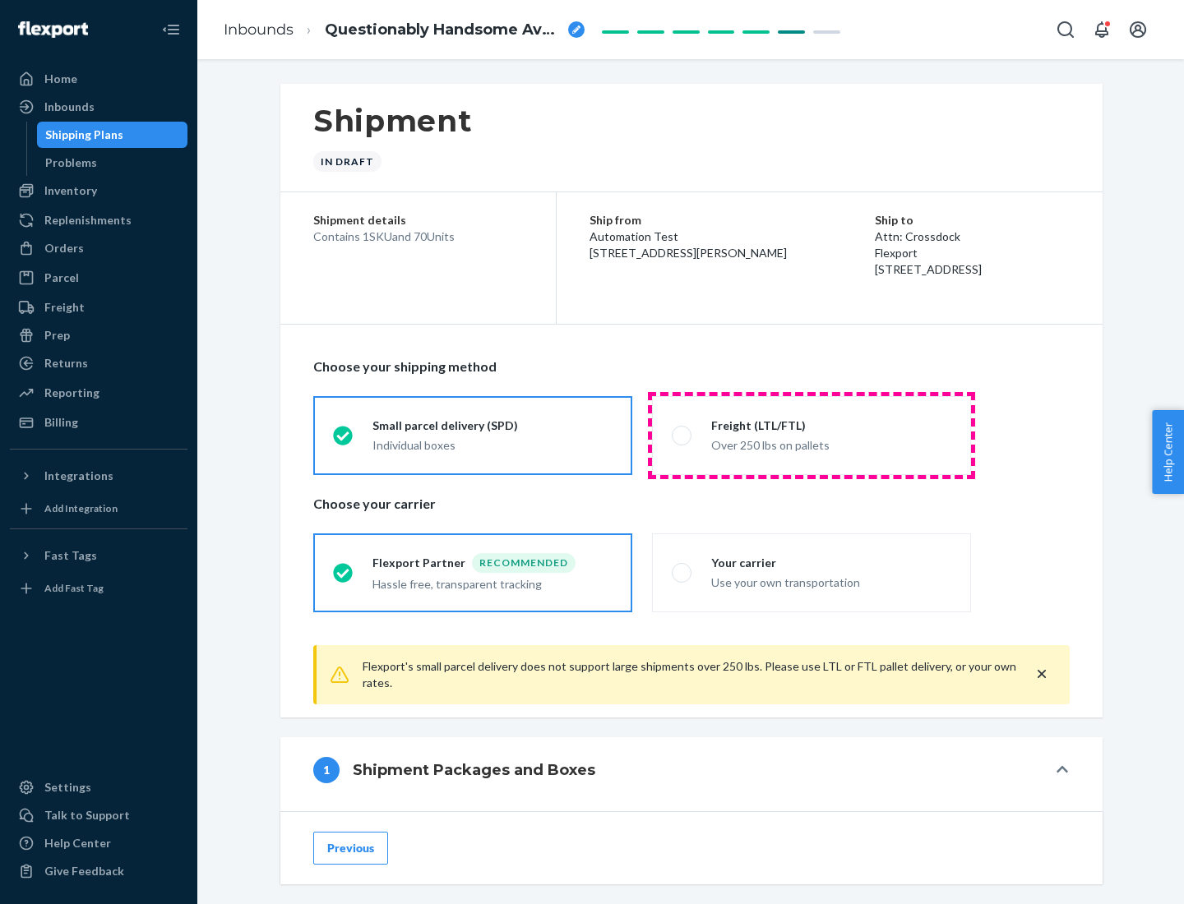
click at [812, 435] on div "Over 250 lbs on pallets" at bounding box center [831, 444] width 240 height 20
click at [682, 435] on input "Freight (LTL/FTL) Over 250 lbs on pallets" at bounding box center [677, 435] width 11 height 11
radio input "true"
radio input "false"
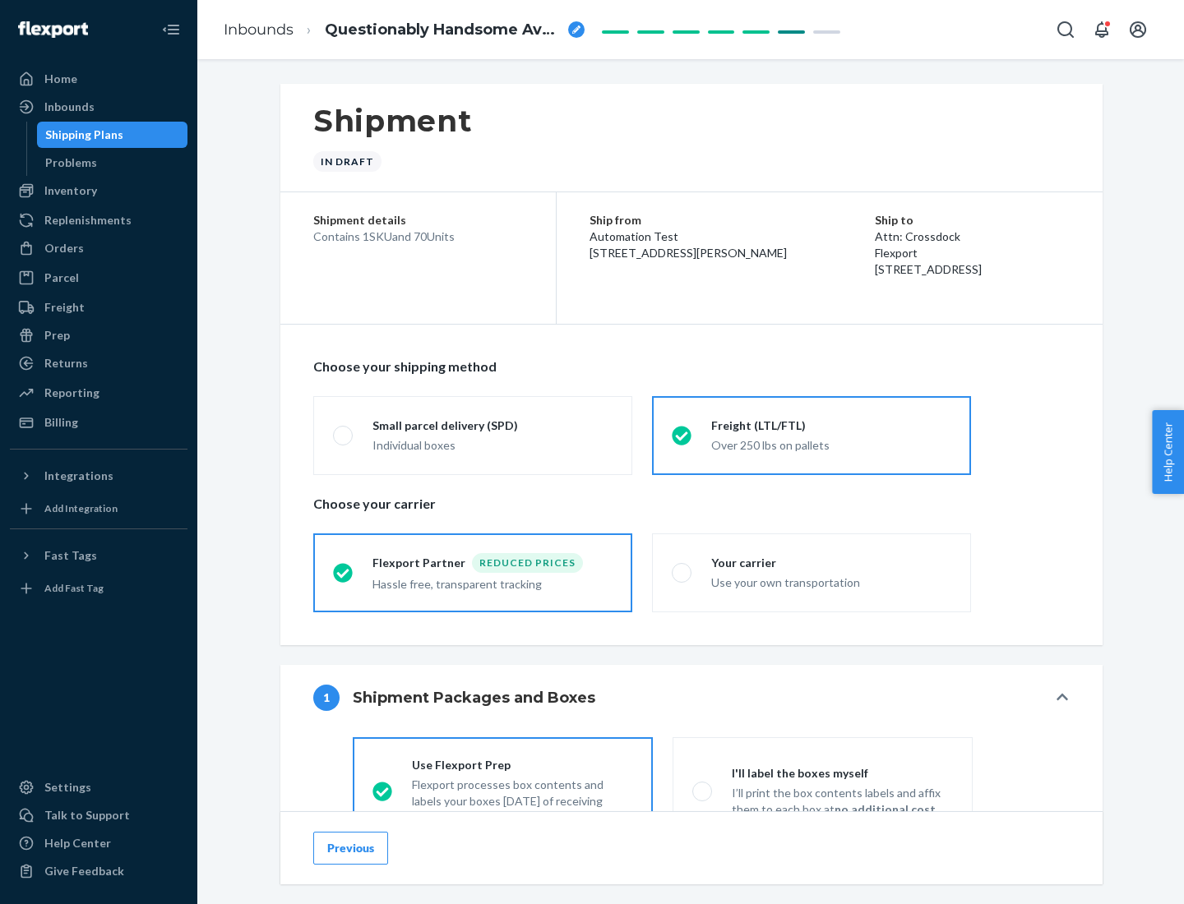
scroll to position [91, 0]
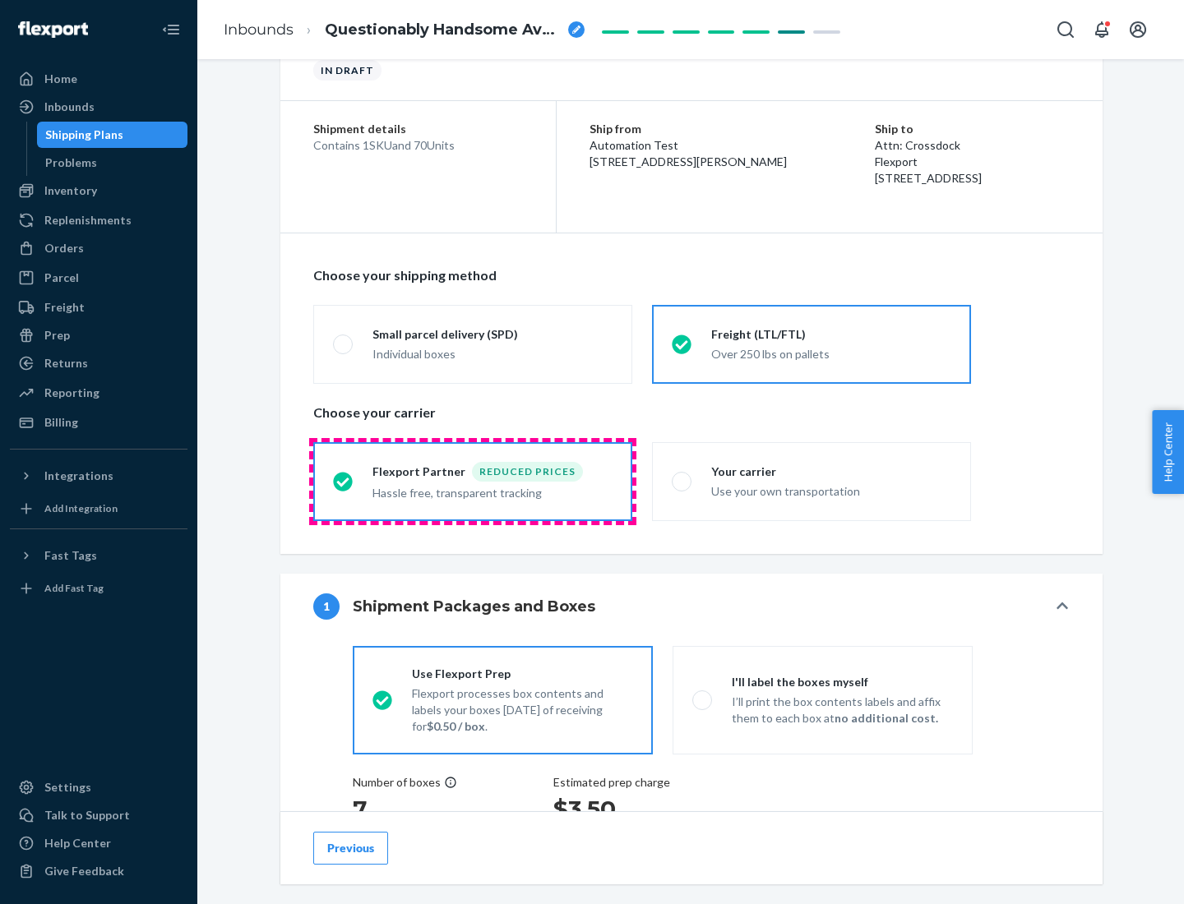
click at [473, 482] on div "Hassle free, transparent tracking" at bounding box center [492, 492] width 240 height 20
click at [344, 481] on input "Flexport Partner Reduced prices Hassle free, transparent tracking" at bounding box center [338, 481] width 11 height 11
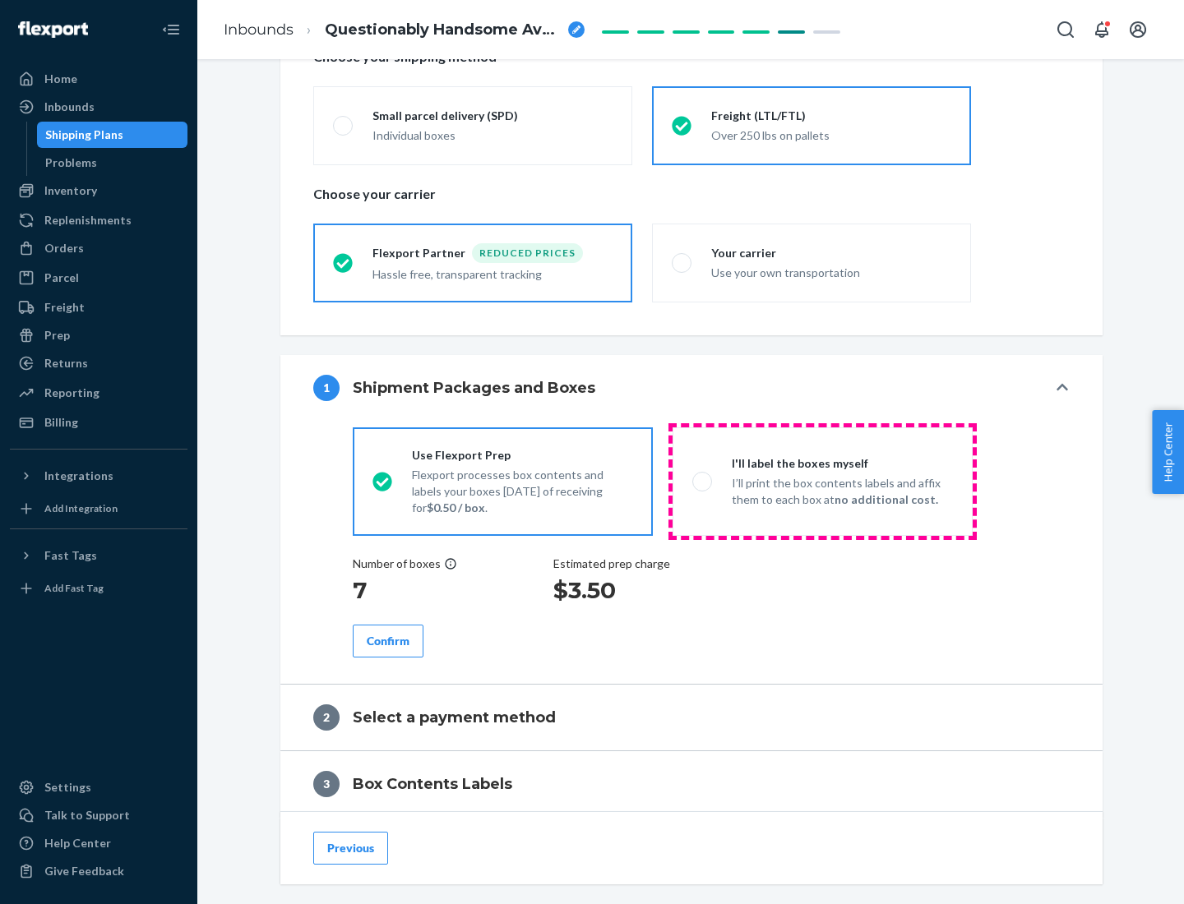
click at [822, 481] on p "I’ll print the box contents labels and affix them to each box at no additional …" at bounding box center [842, 491] width 221 height 33
click at [703, 481] on input "I'll label the boxes myself I’ll print the box contents labels and affix them t…" at bounding box center [697, 481] width 11 height 11
radio input "true"
radio input "false"
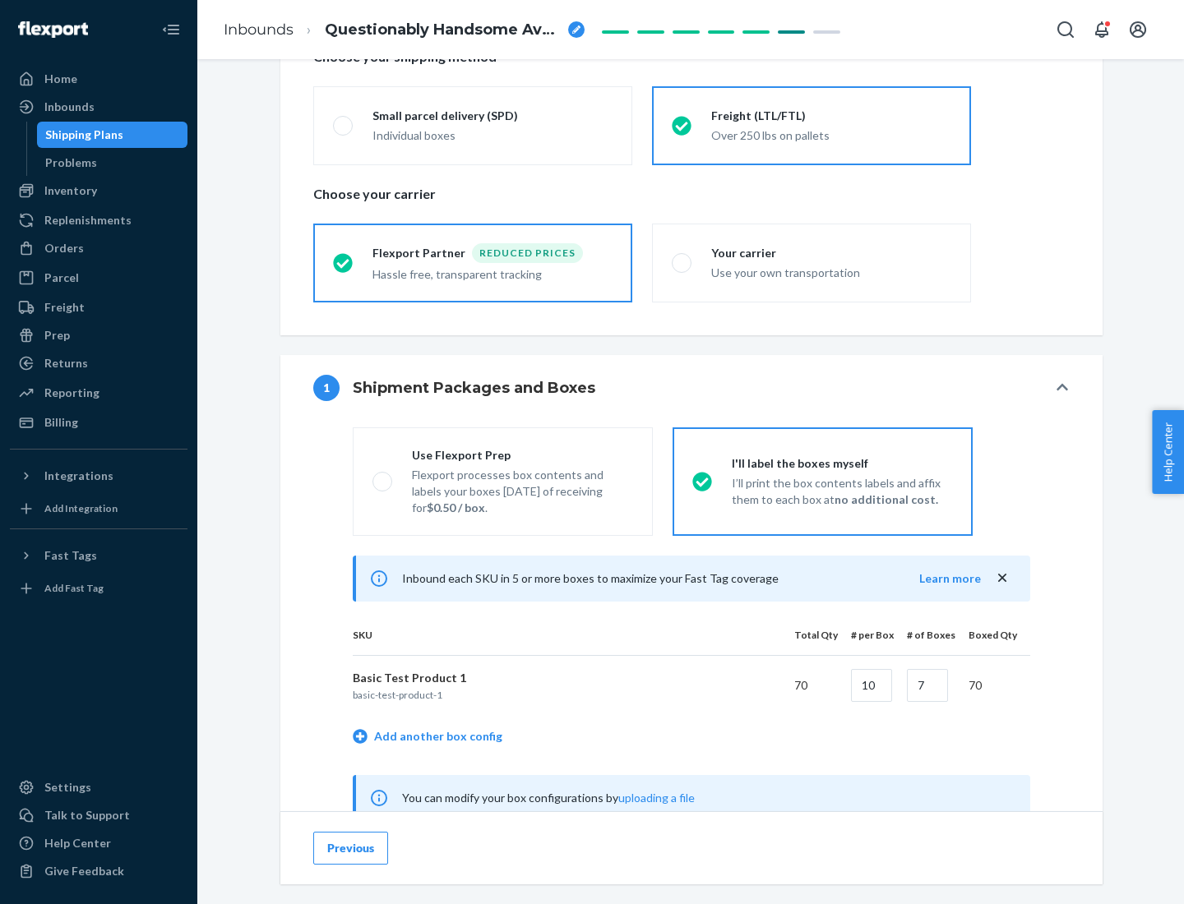
scroll to position [514, 0]
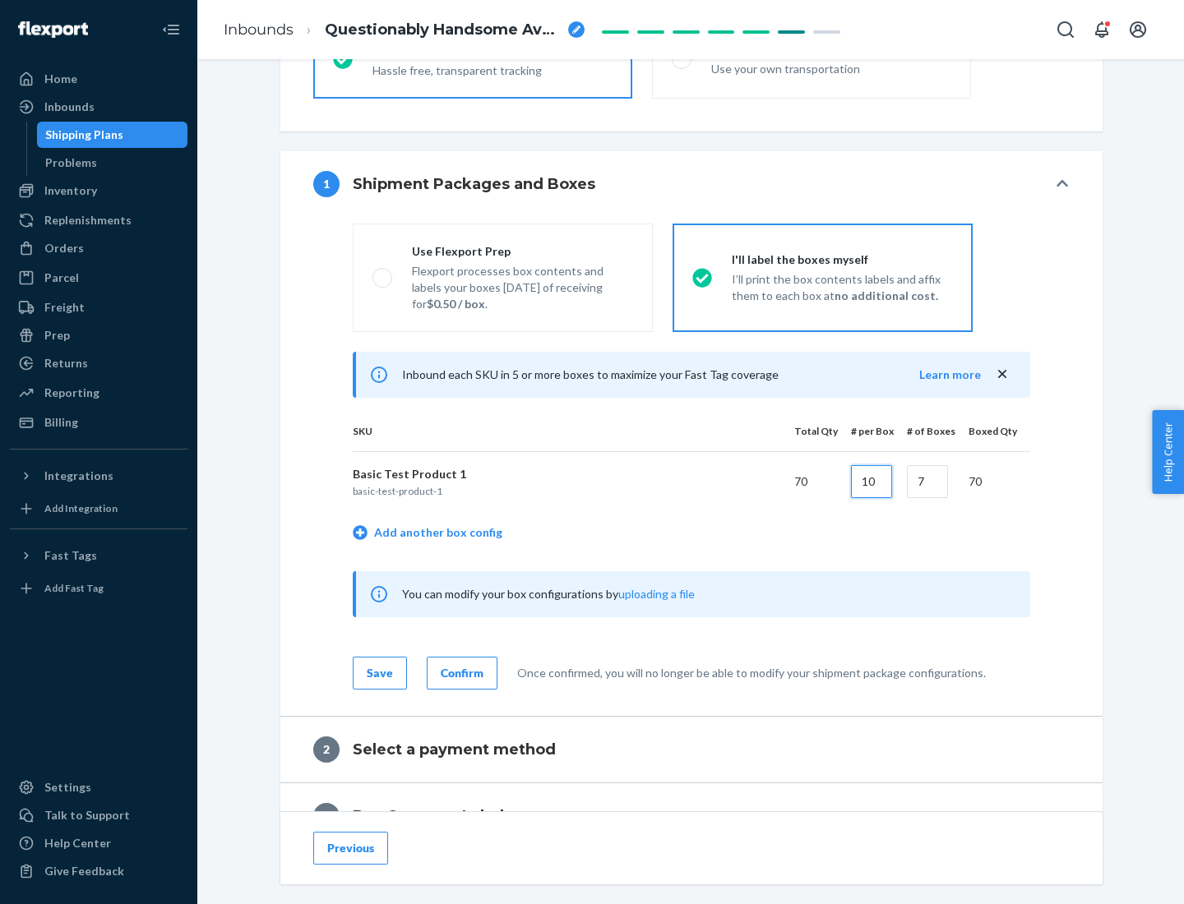
type input "10"
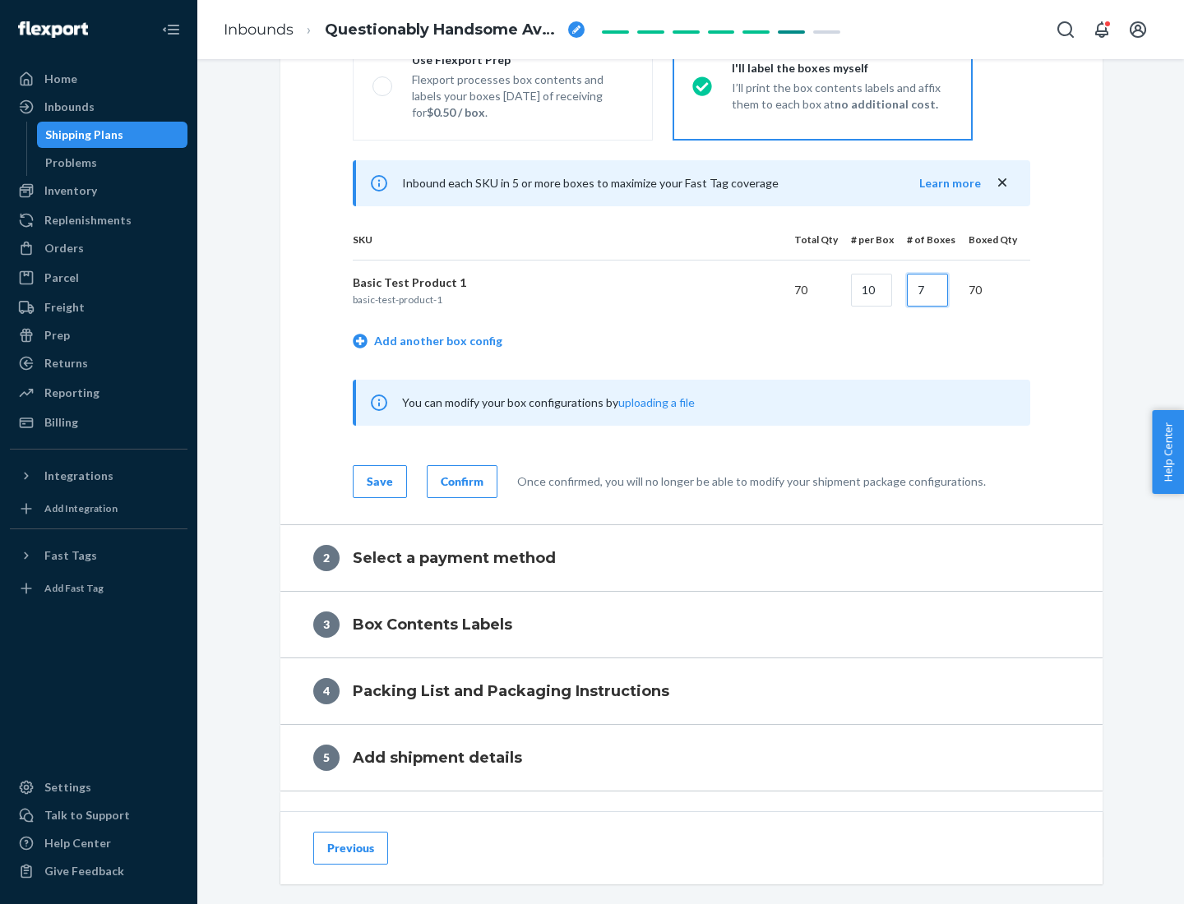
type input "7"
click at [460, 481] on div "Confirm" at bounding box center [462, 482] width 43 height 16
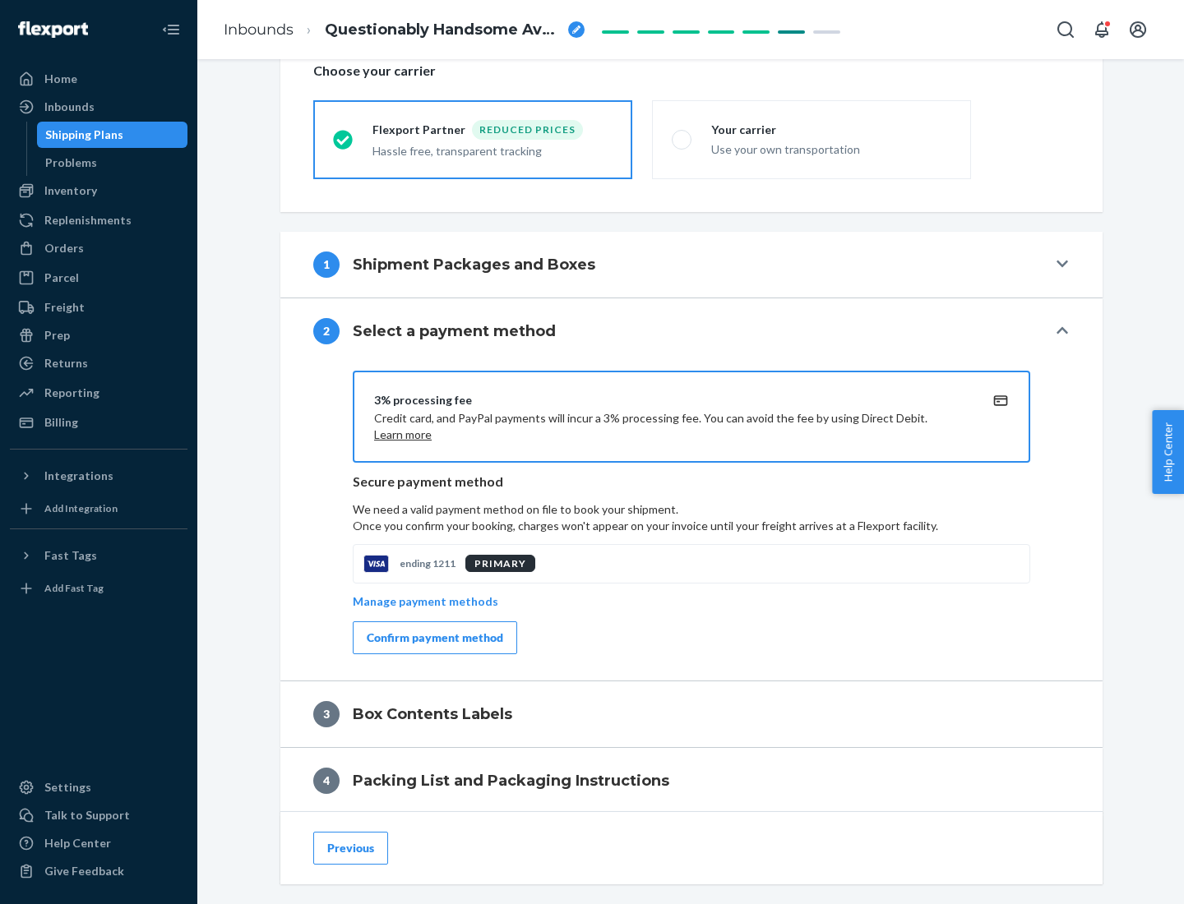
scroll to position [590, 0]
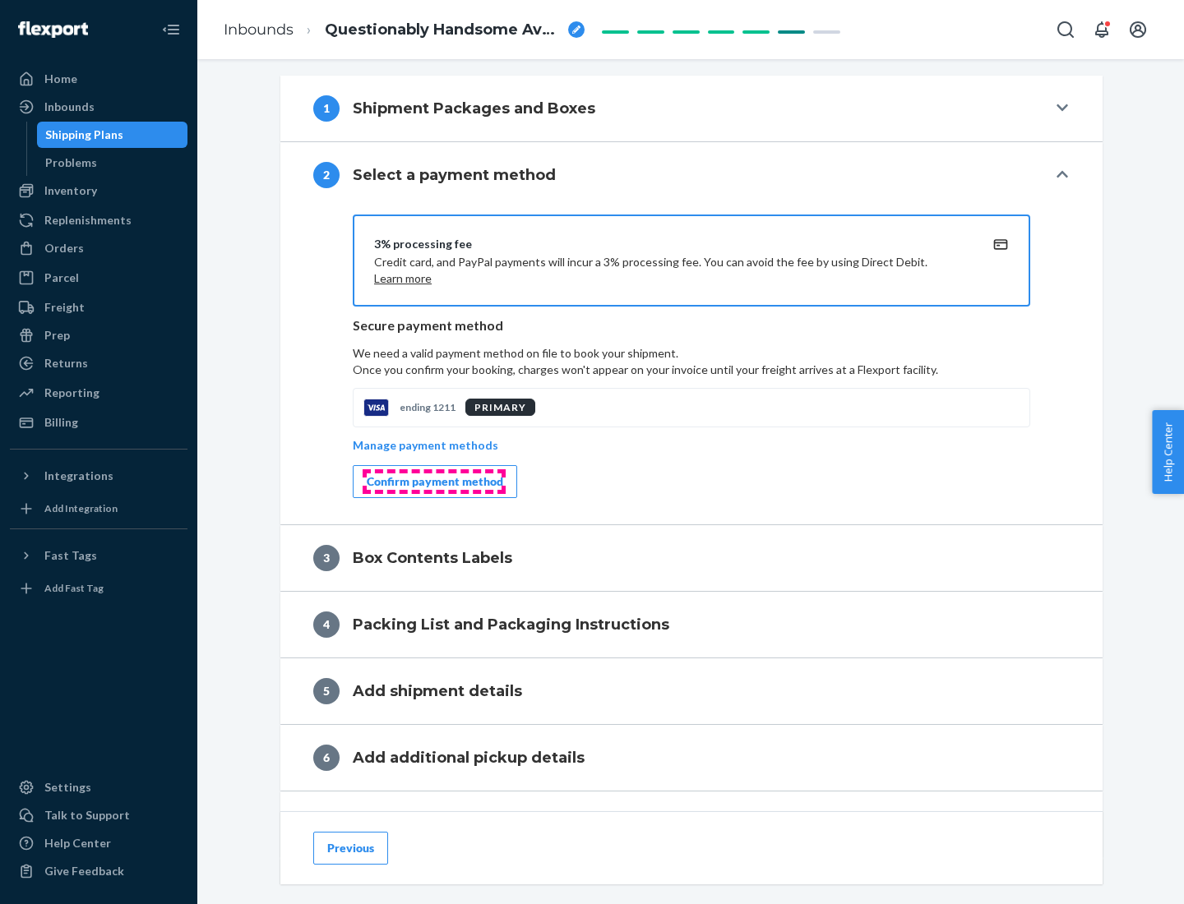
click at [433, 482] on div "Confirm payment method" at bounding box center [435, 482] width 136 height 16
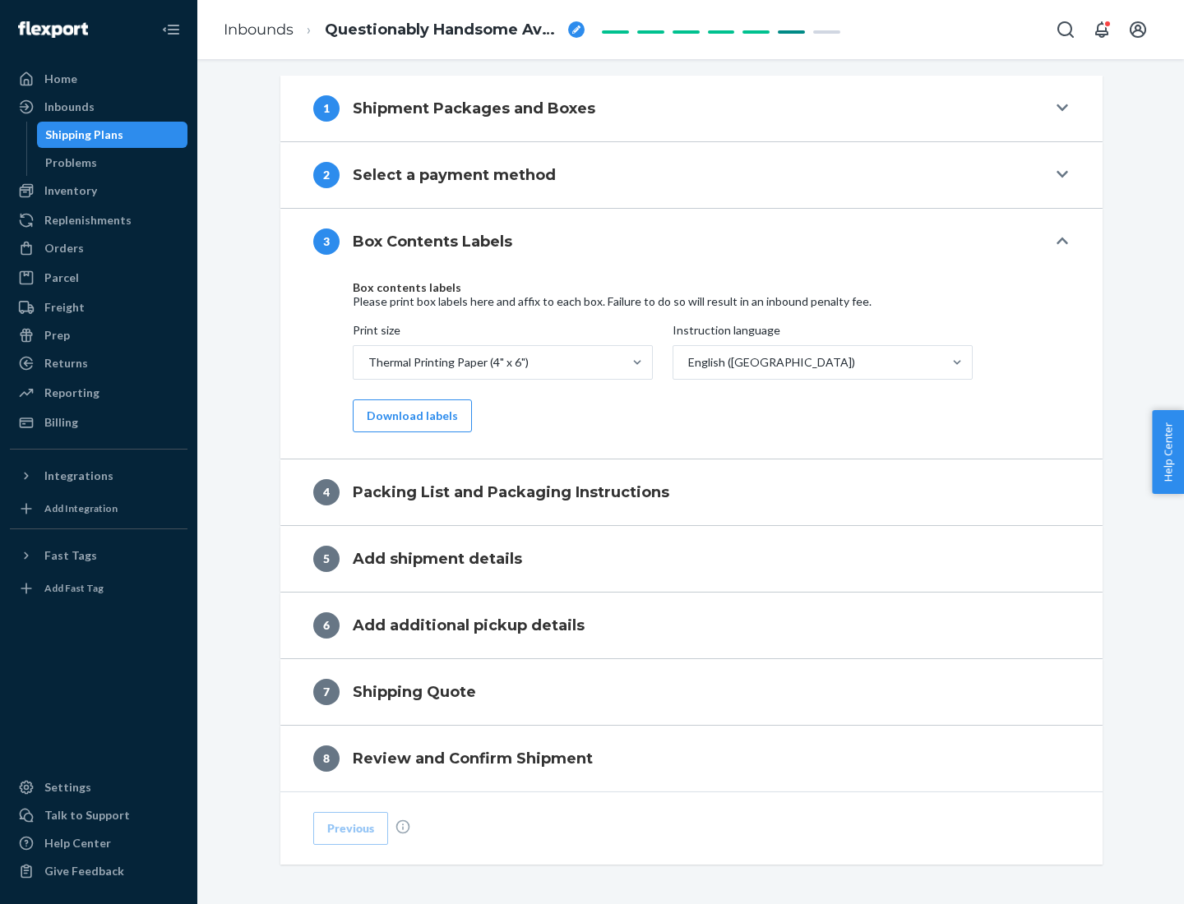
scroll to position [524, 0]
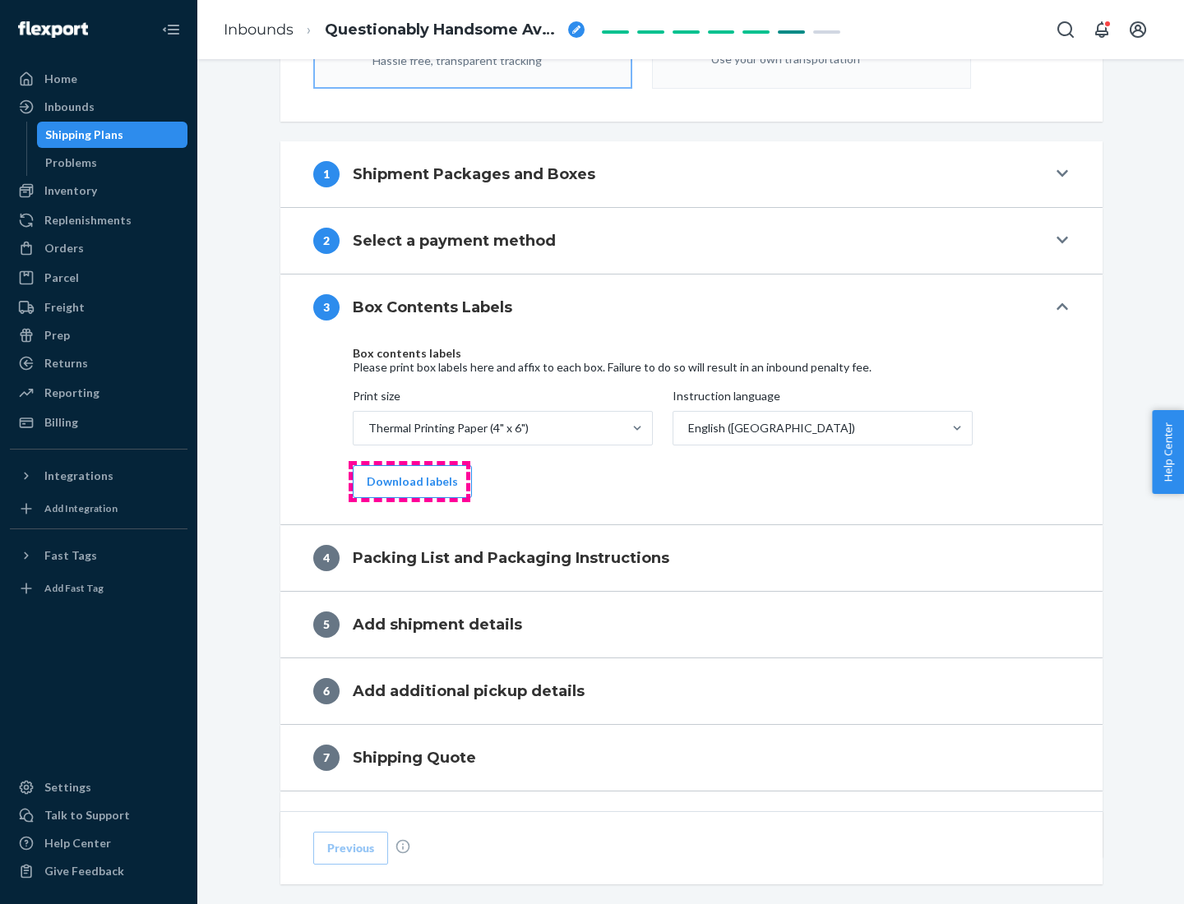
click at [409, 482] on button "Download labels" at bounding box center [412, 481] width 119 height 33
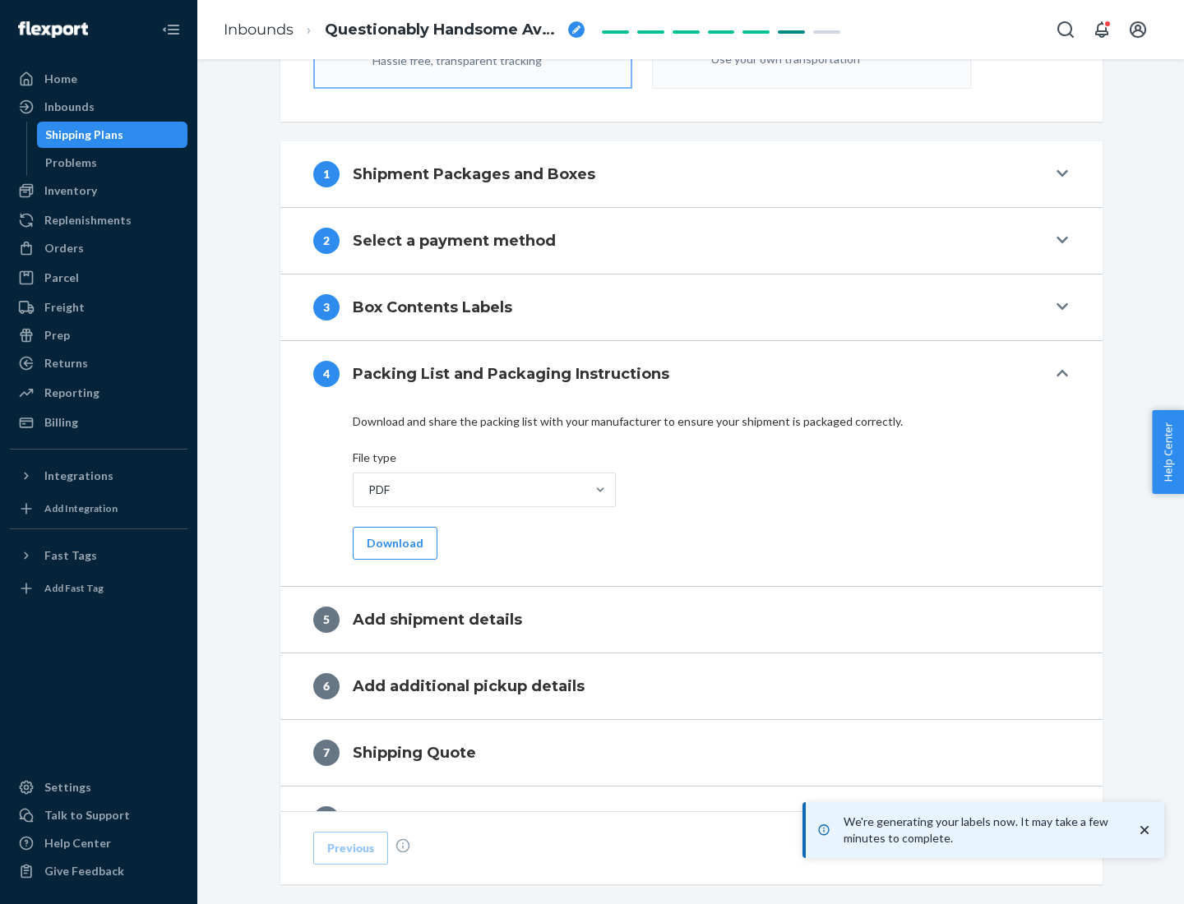
scroll to position [585, 0]
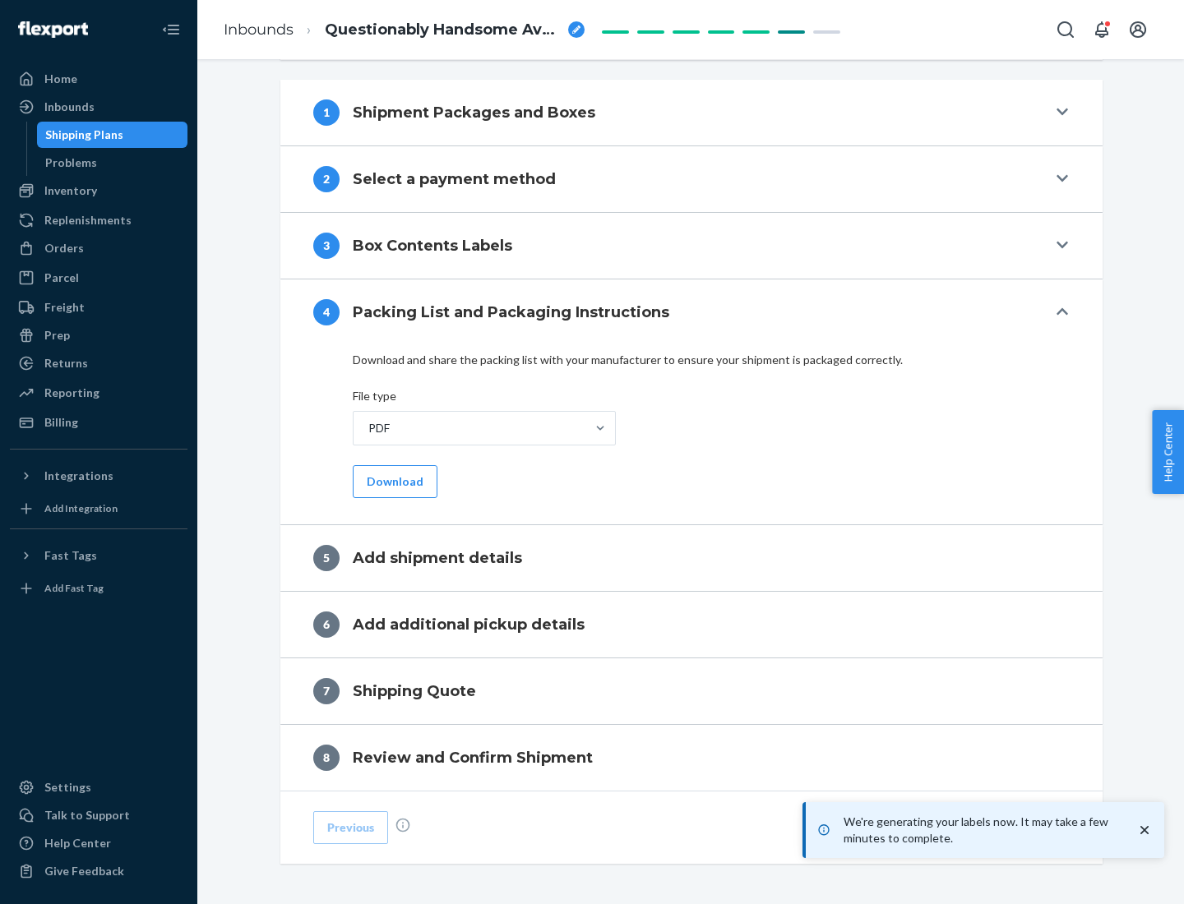
click at [393, 481] on button "Download" at bounding box center [395, 481] width 85 height 33
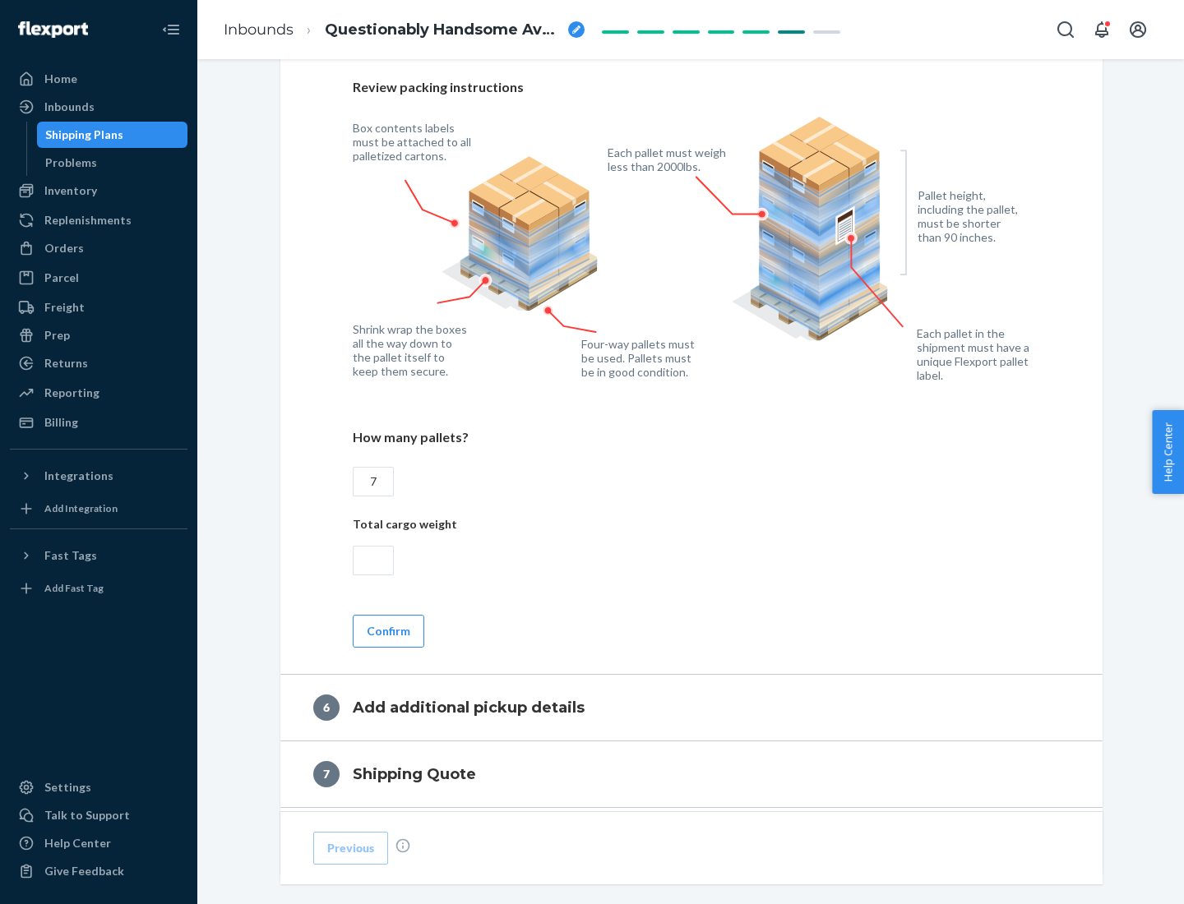
scroll to position [1134, 0]
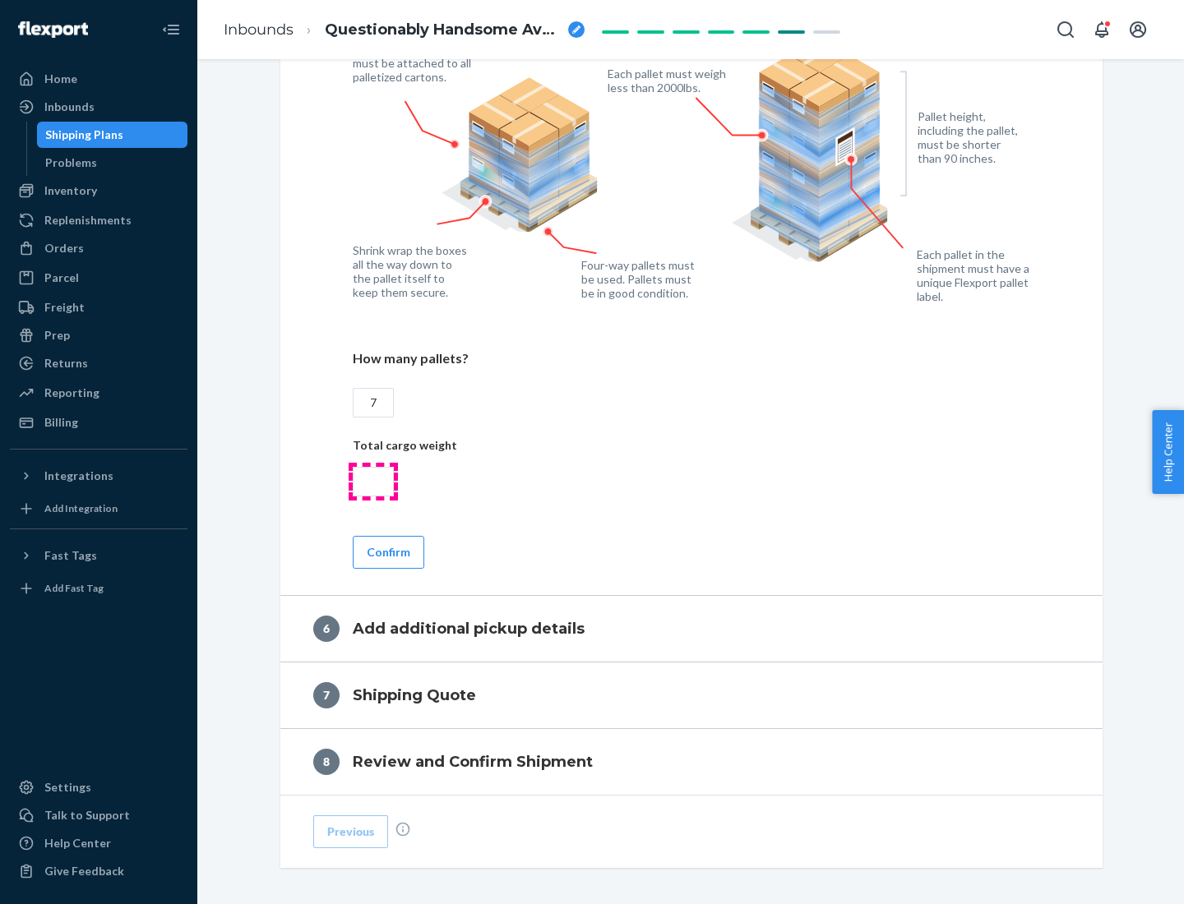
type input "7"
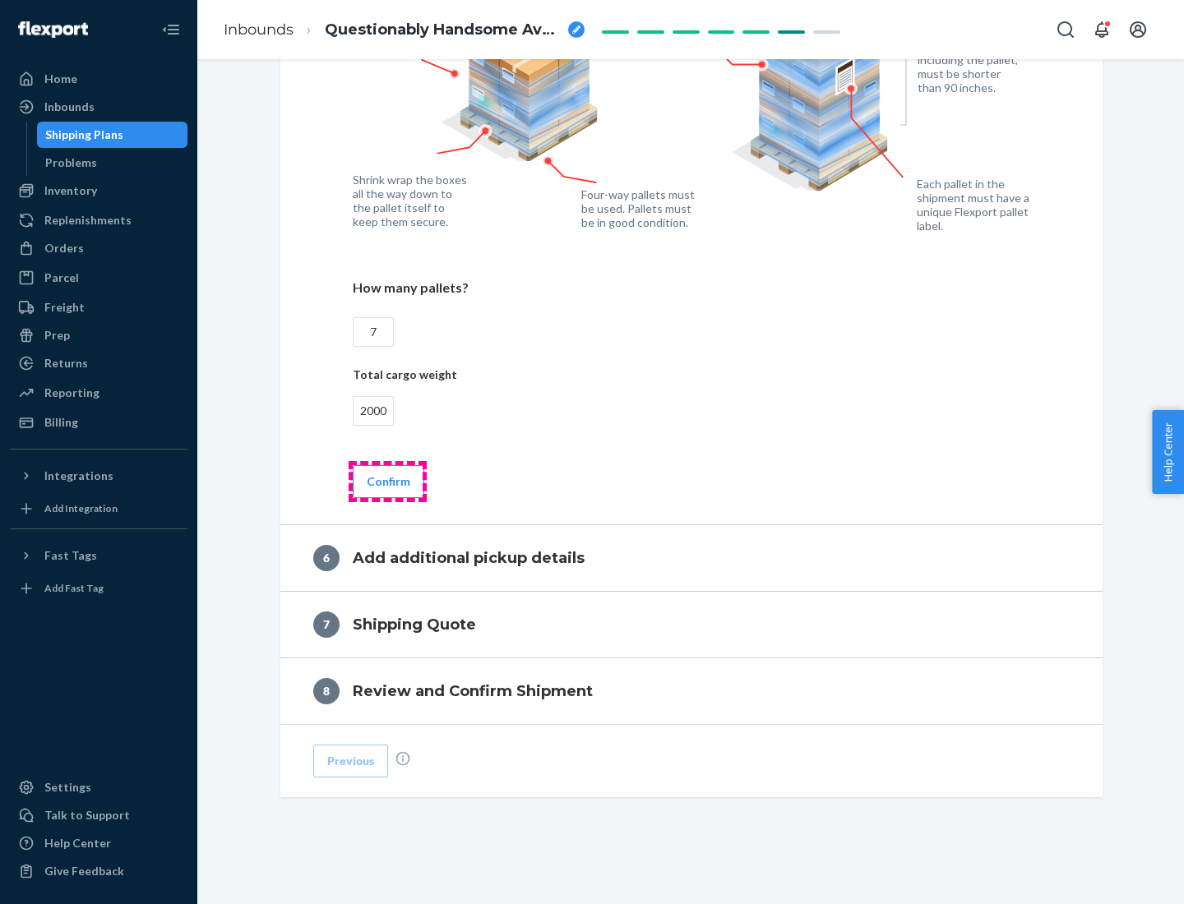
type input "2000"
click at [387, 481] on button "Confirm" at bounding box center [389, 481] width 72 height 33
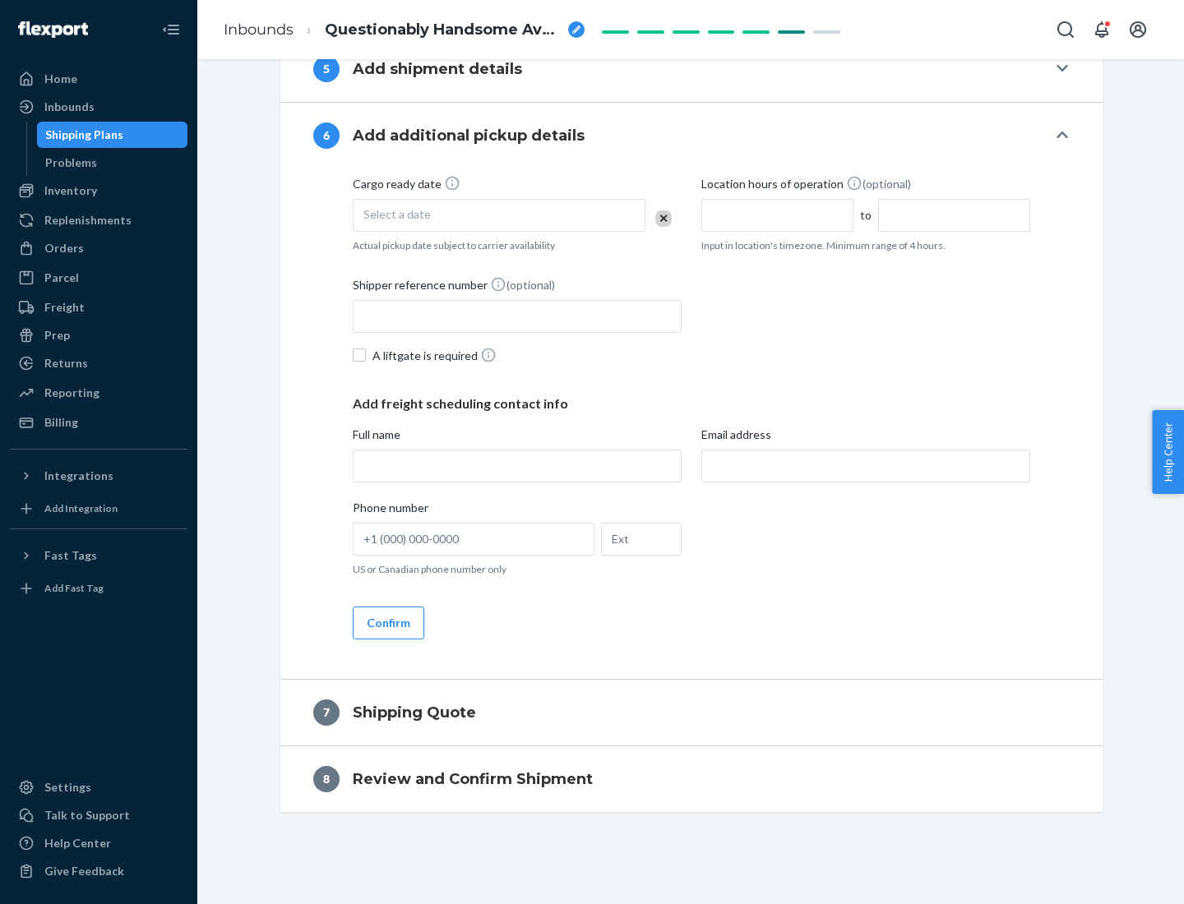
scroll to position [629, 0]
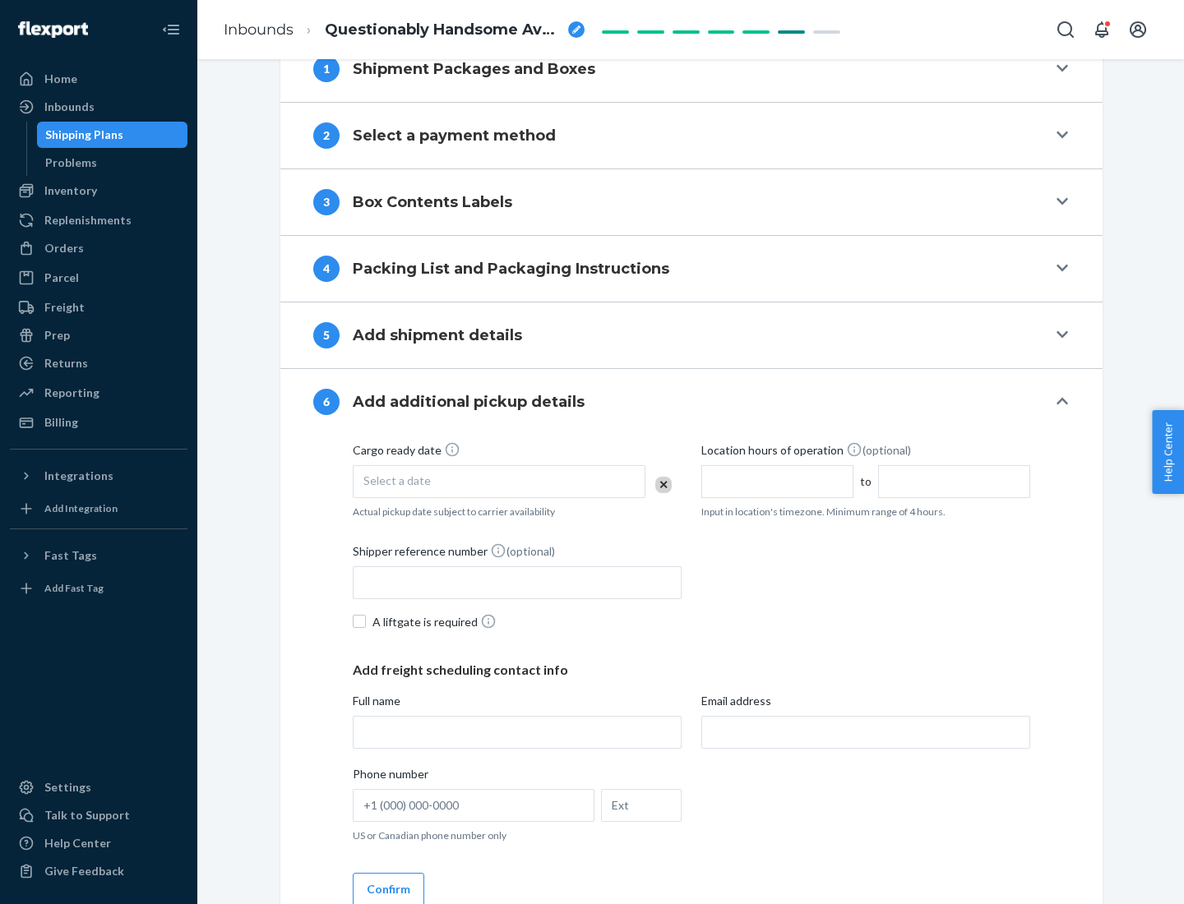
click at [499, 481] on div "Select a date" at bounding box center [499, 481] width 293 height 33
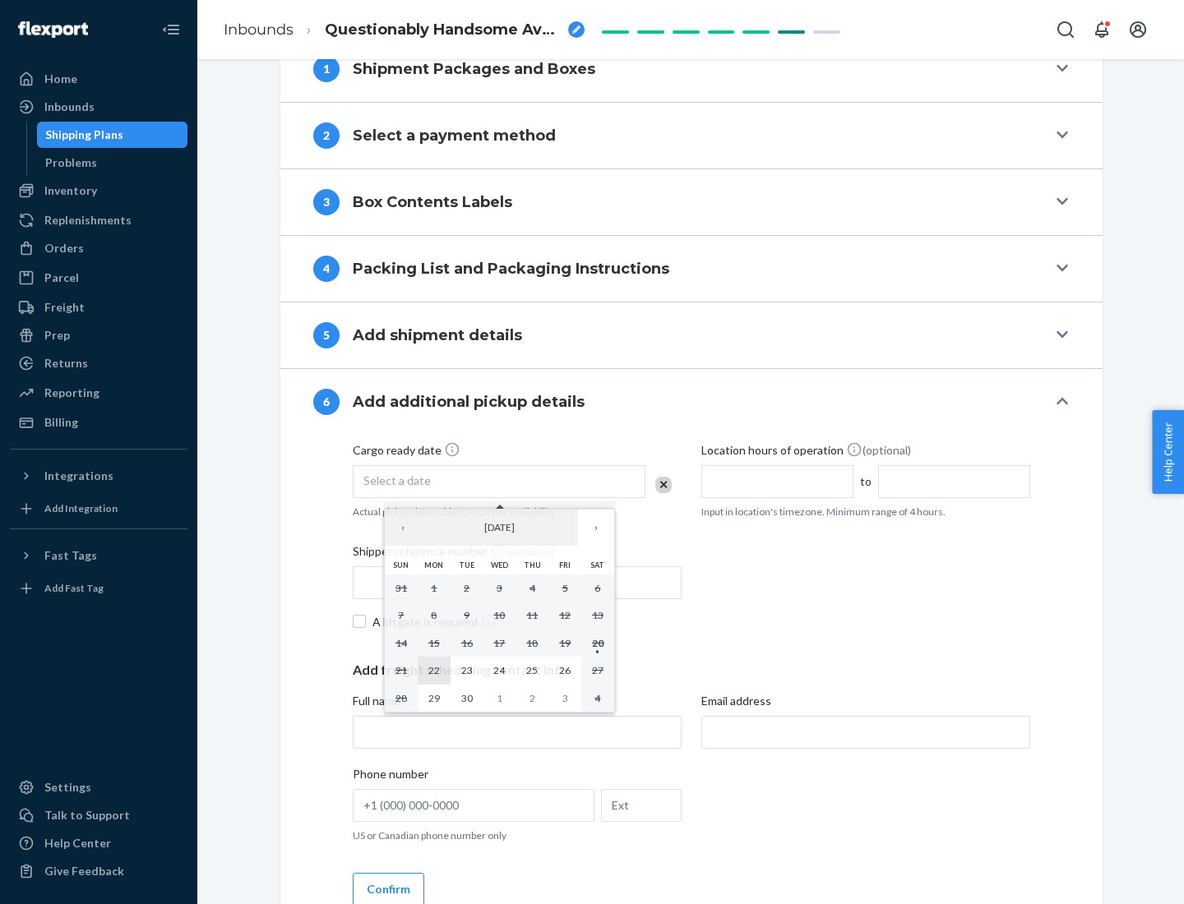
click at [433, 670] on abbr "22" at bounding box center [434, 670] width 12 height 12
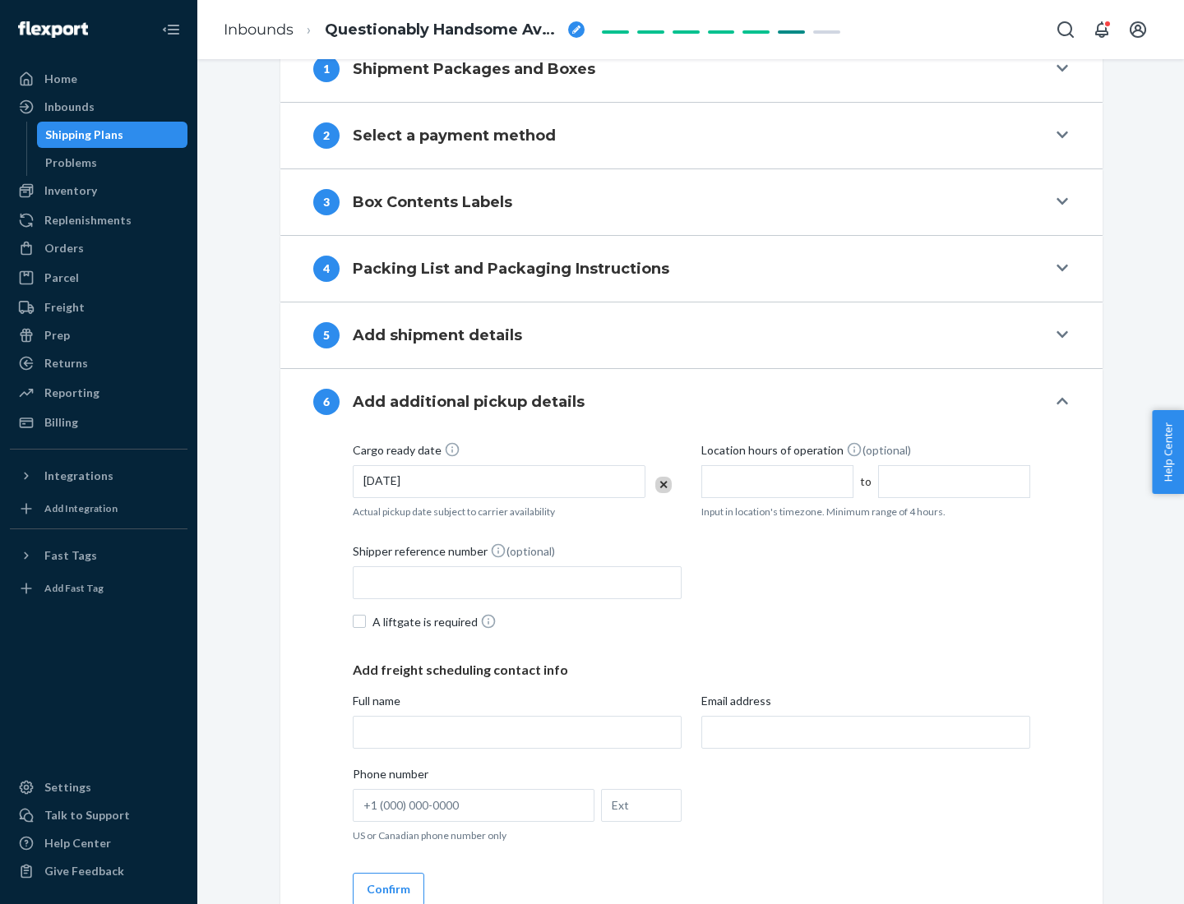
scroll to position [880, 0]
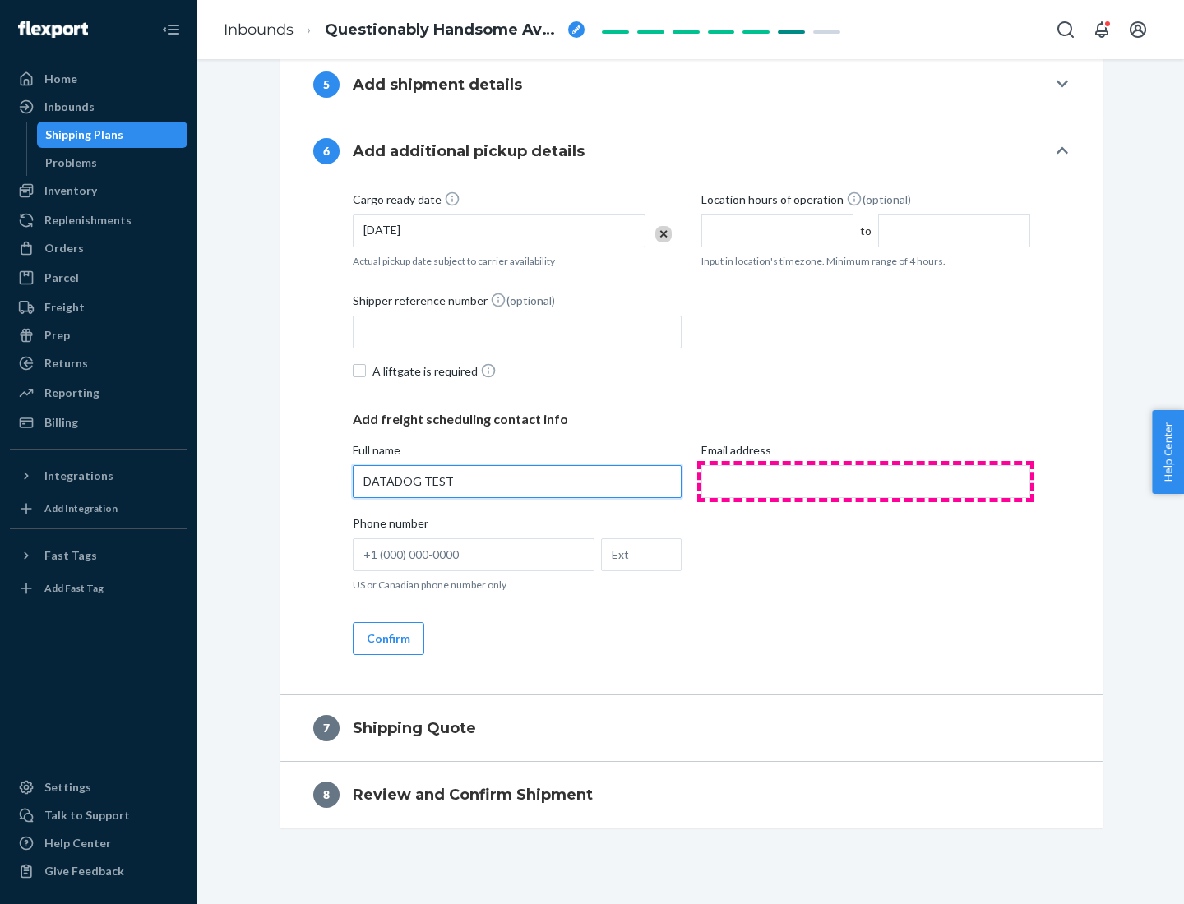
type input "DATADOG TEST"
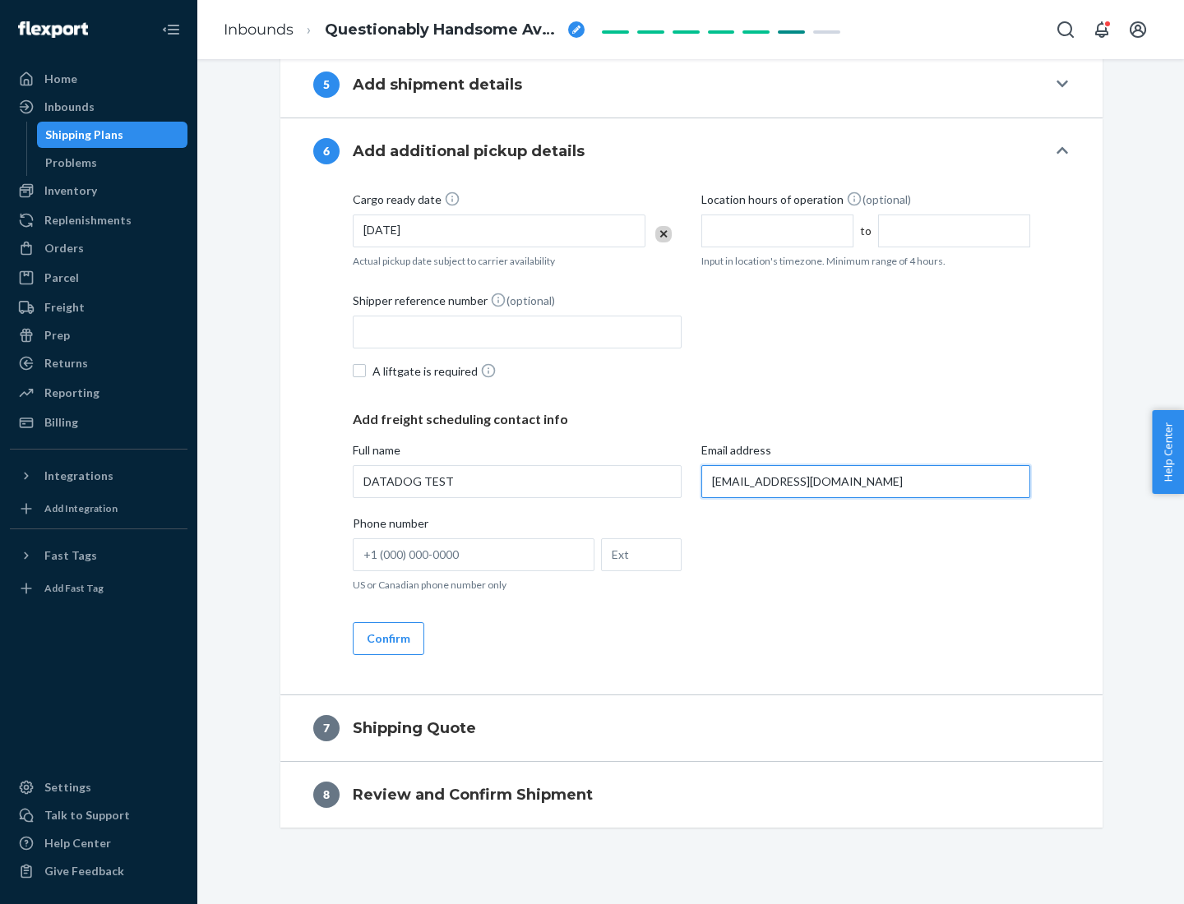
scroll to position [895, 0]
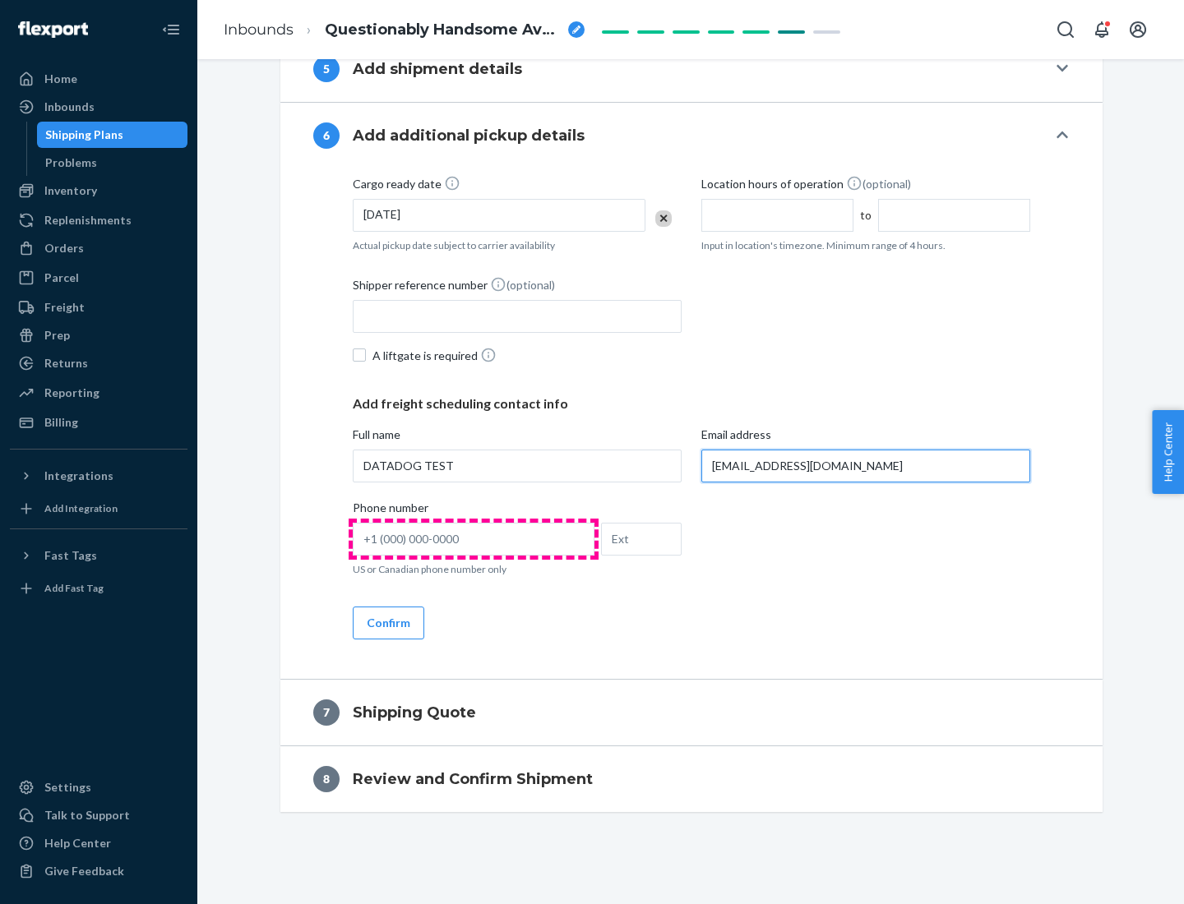
type input "[EMAIL_ADDRESS][DOMAIN_NAME]"
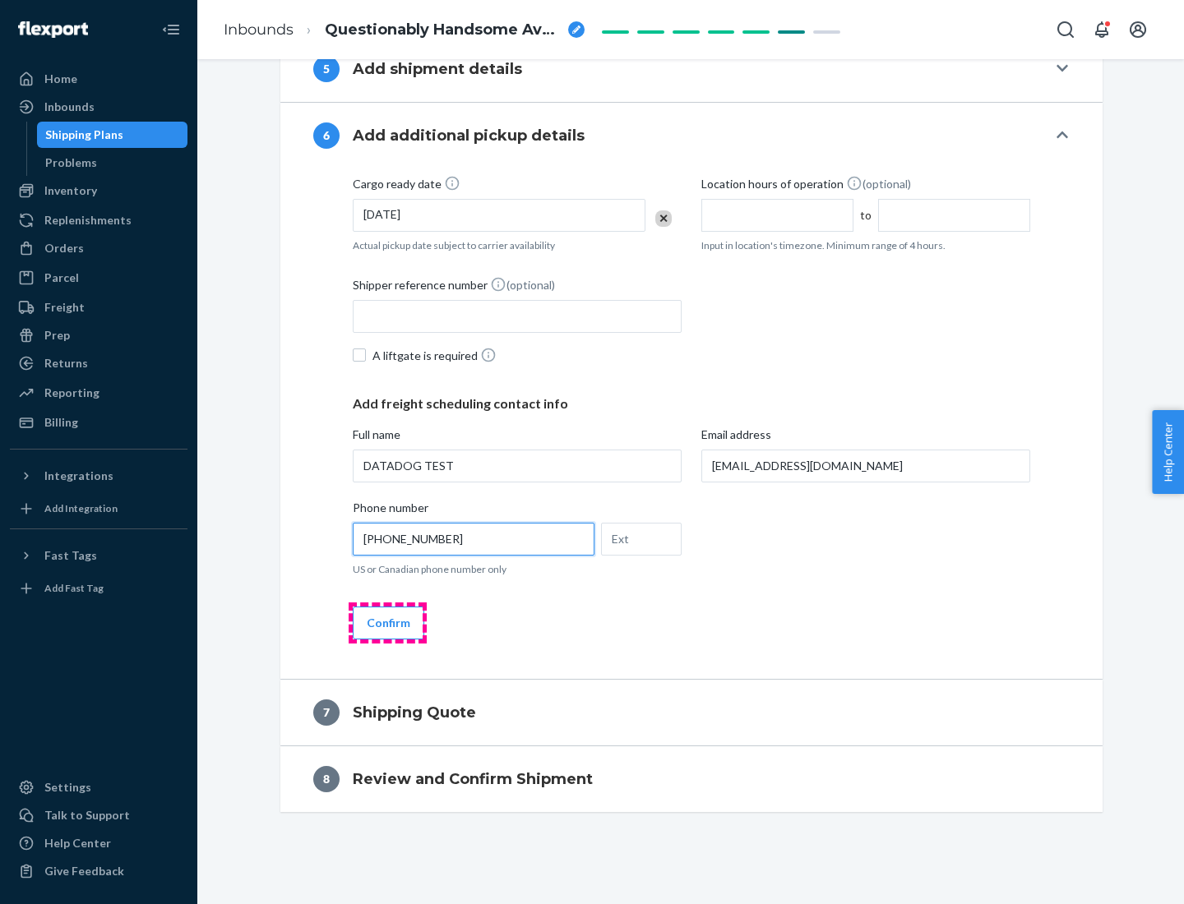
type input "[PHONE_NUMBER]"
click at [387, 622] on button "Confirm" at bounding box center [389, 623] width 72 height 33
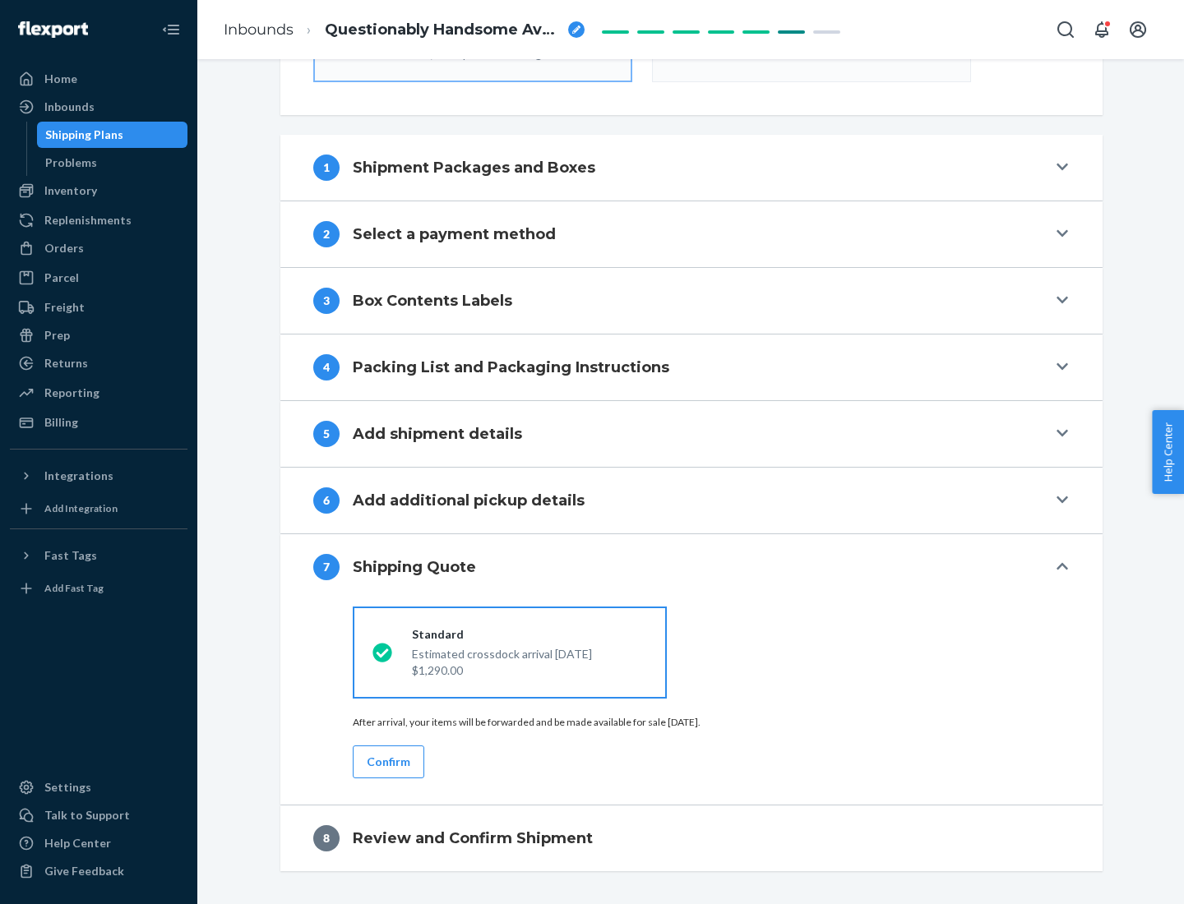
scroll to position [590, 0]
